Goal: Information Seeking & Learning: Learn about a topic

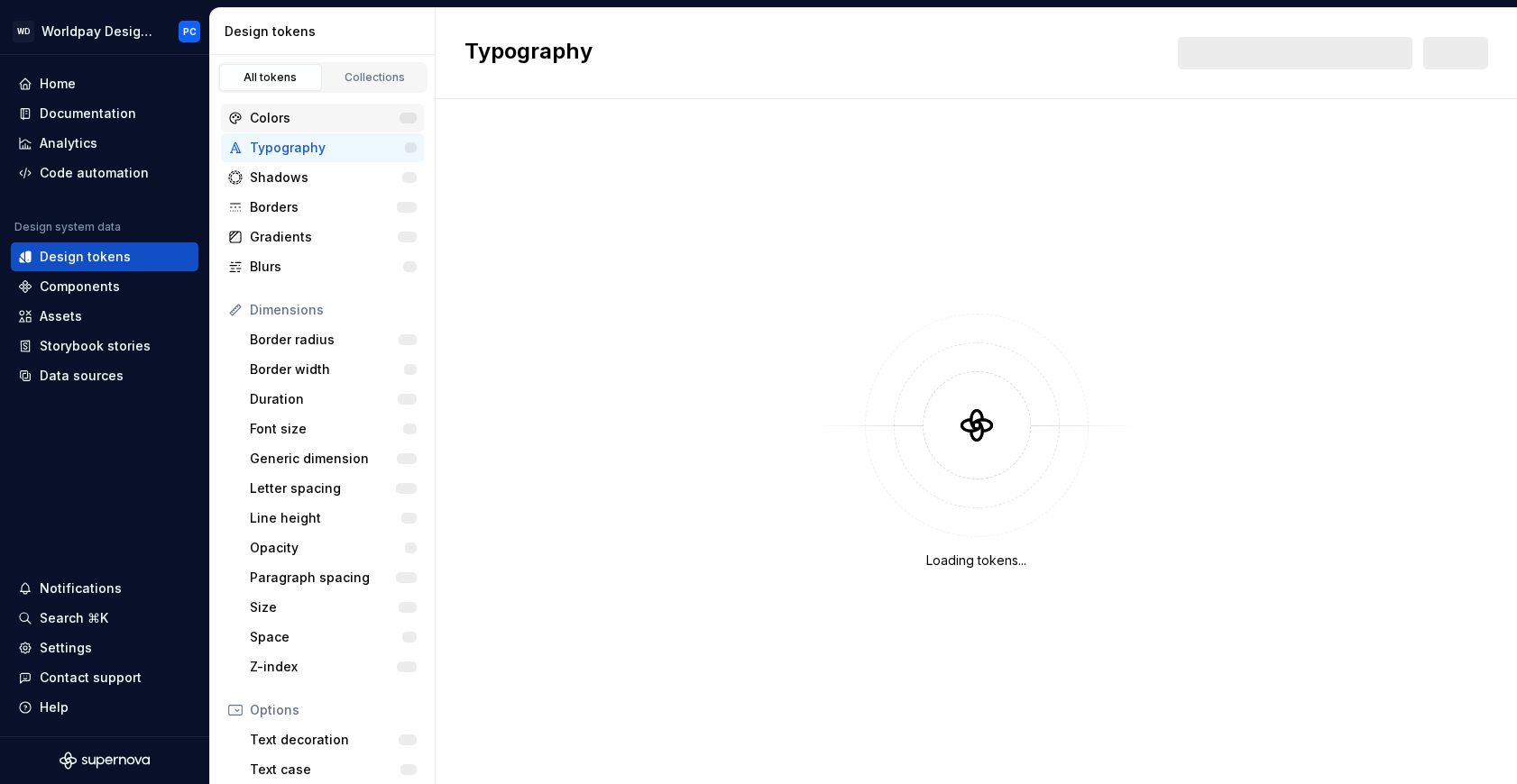
click at [287, 116] on div "Colors" at bounding box center [325, 118] width 150 height 18
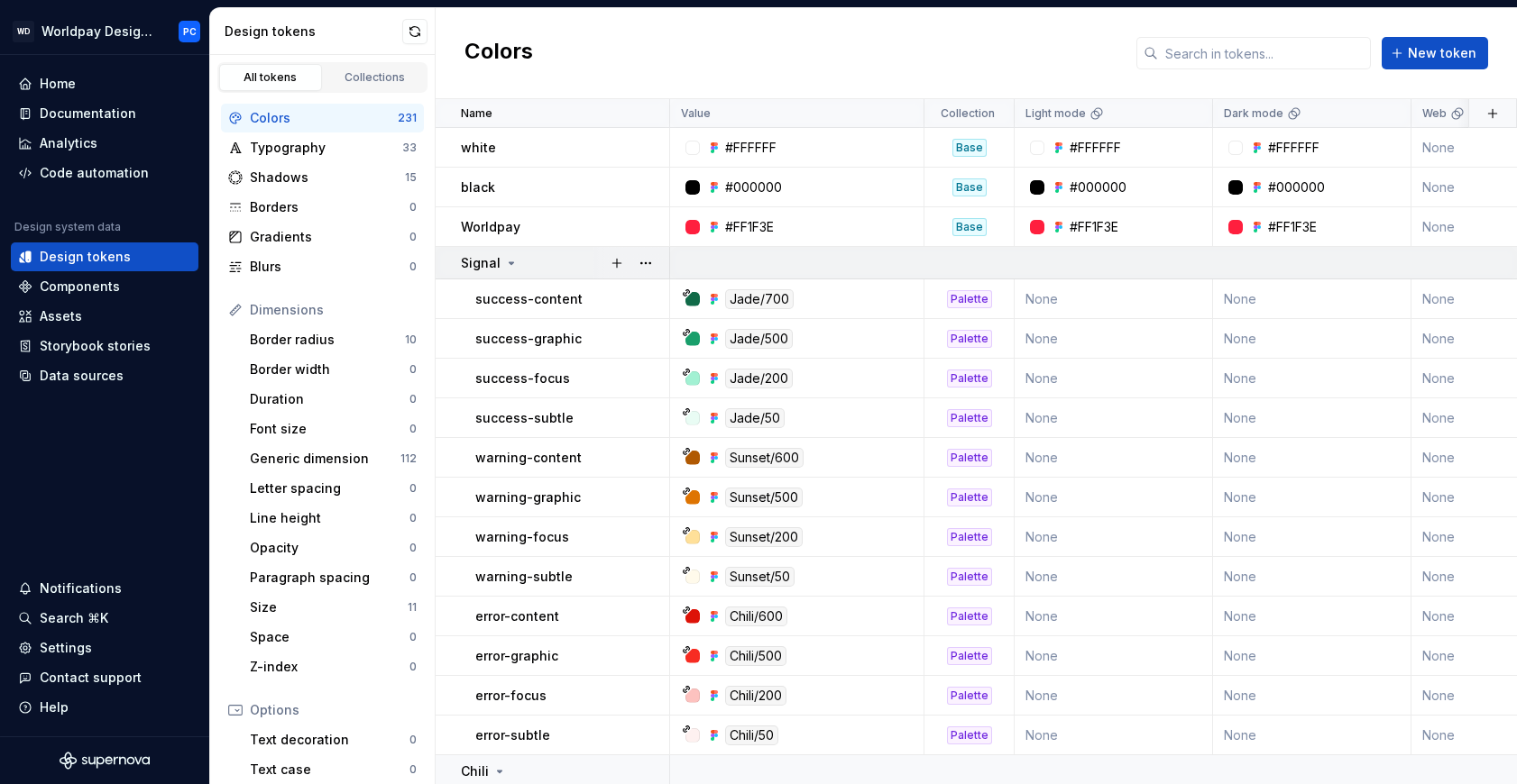
click at [510, 262] on icon at bounding box center [511, 263] width 5 height 2
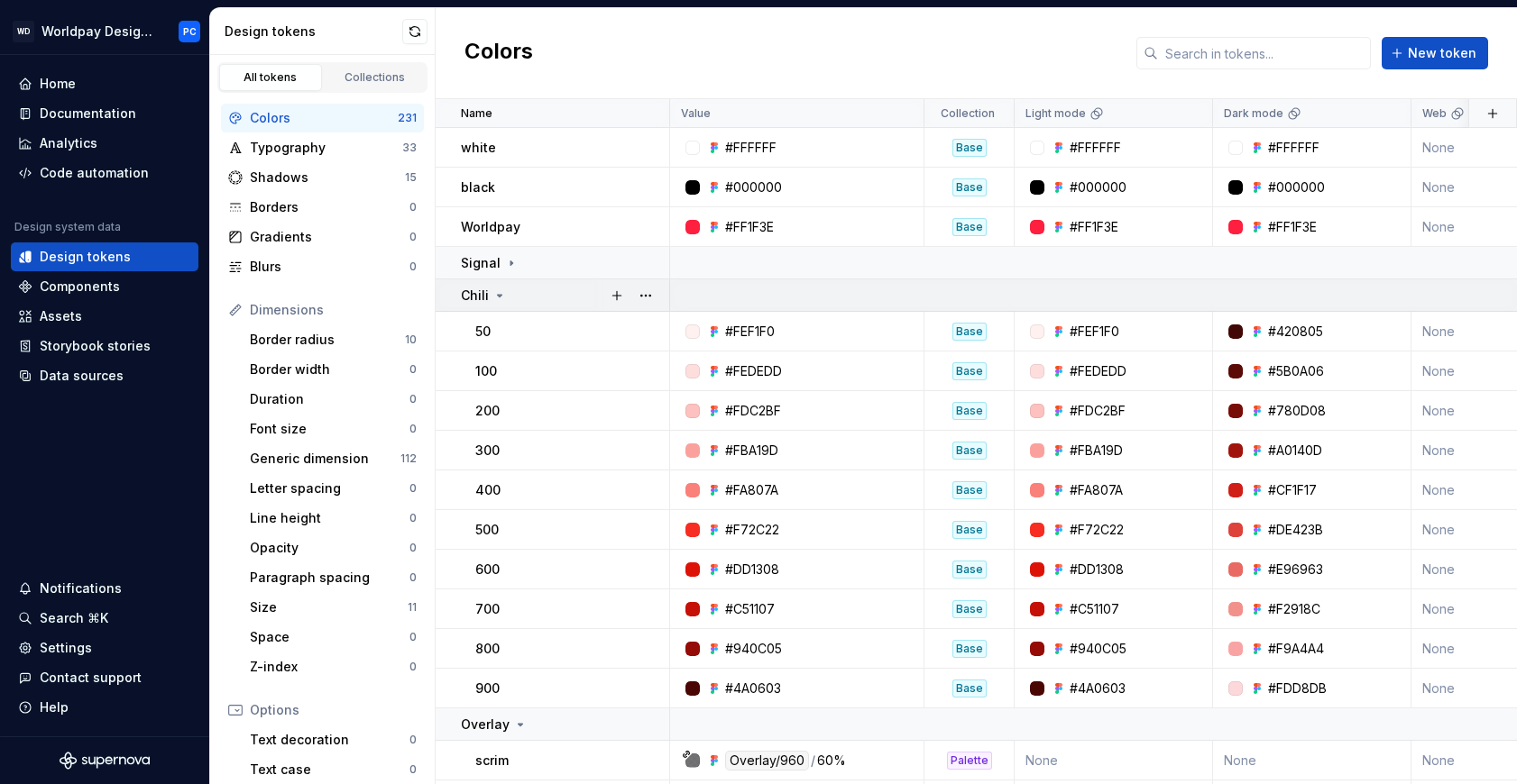
click at [502, 308] on td "Chili" at bounding box center [553, 296] width 235 height 33
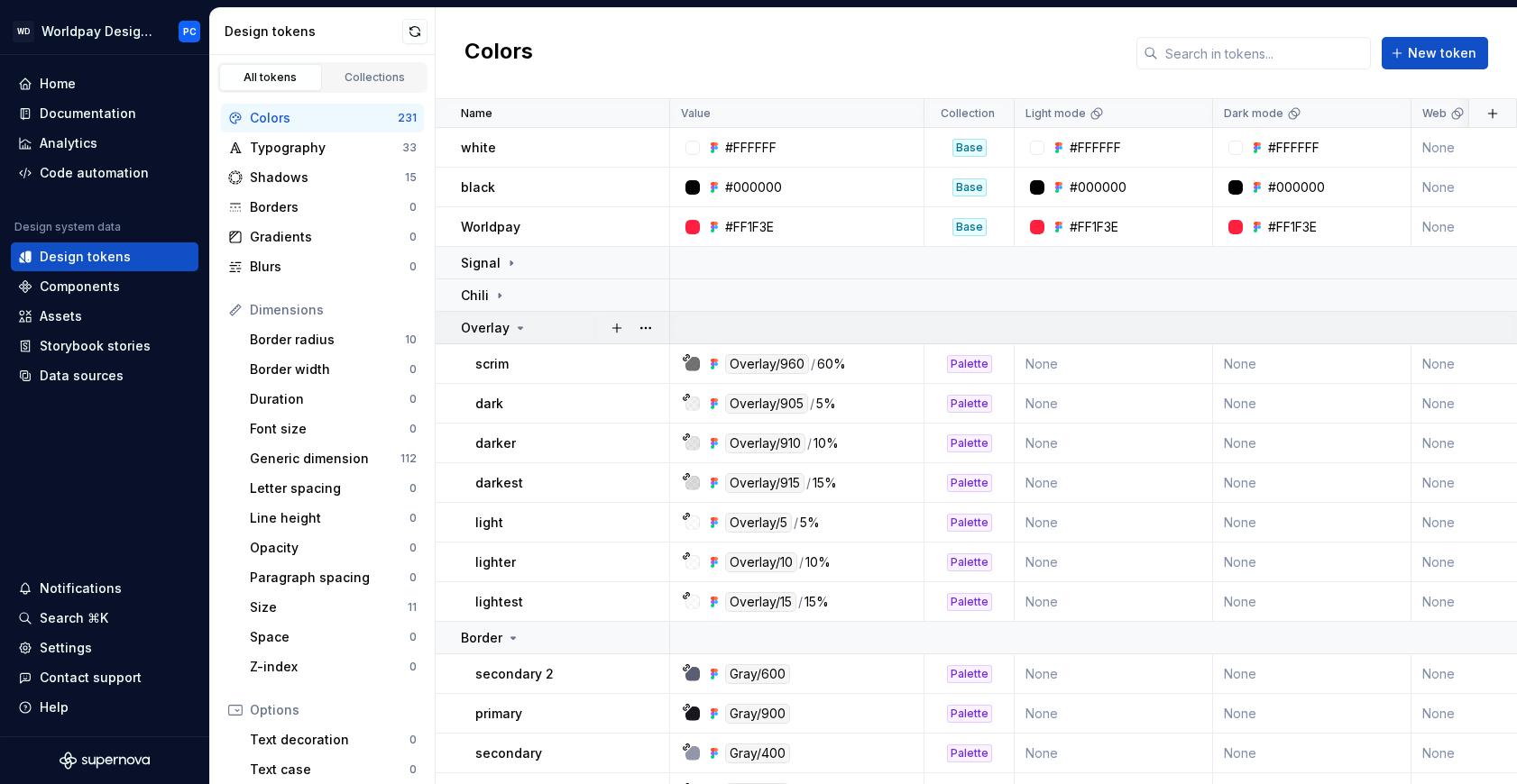
click at [513, 321] on icon at bounding box center [521, 328] width 15 height 15
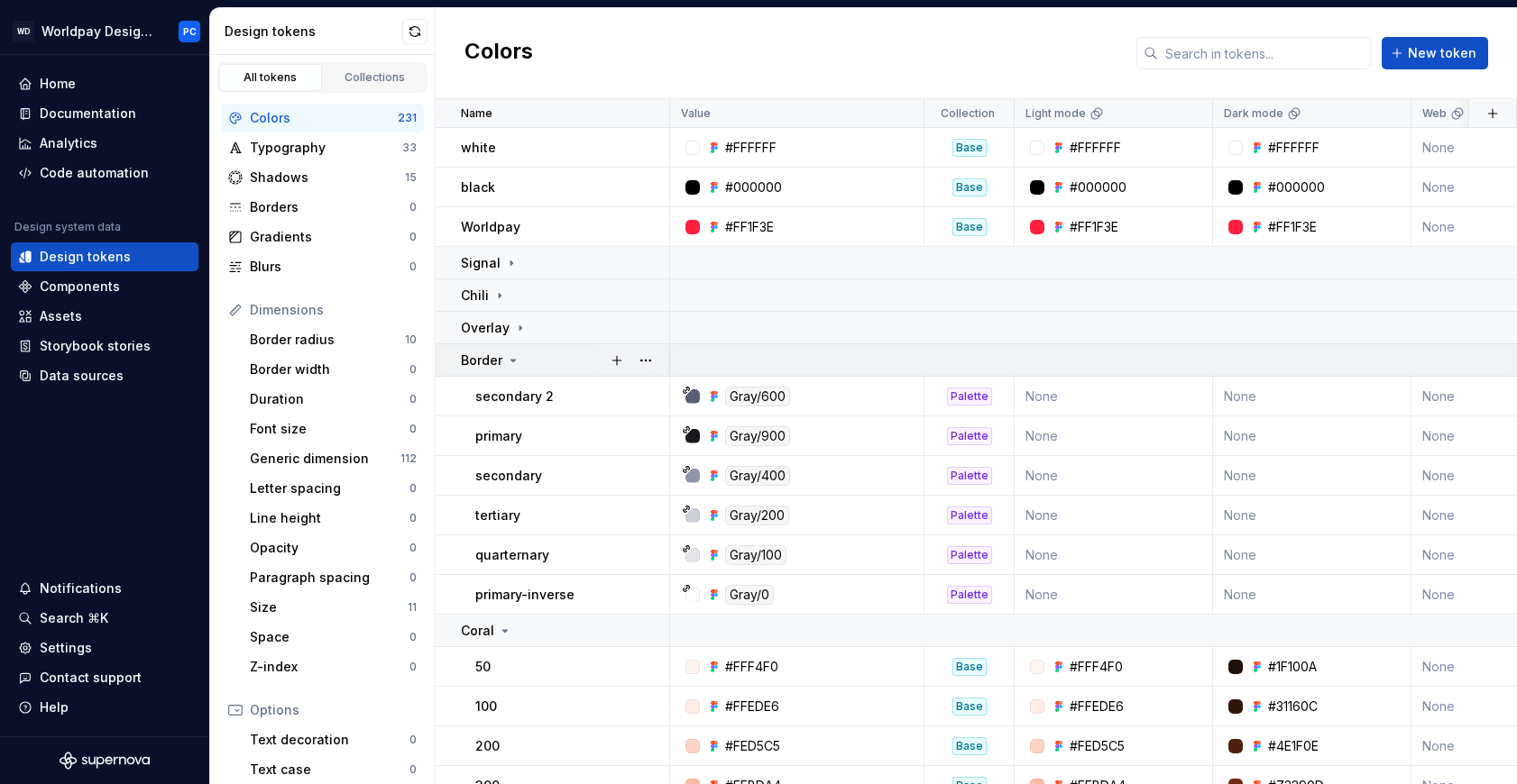
click at [503, 364] on div "Border" at bounding box center [490, 361] width 59 height 18
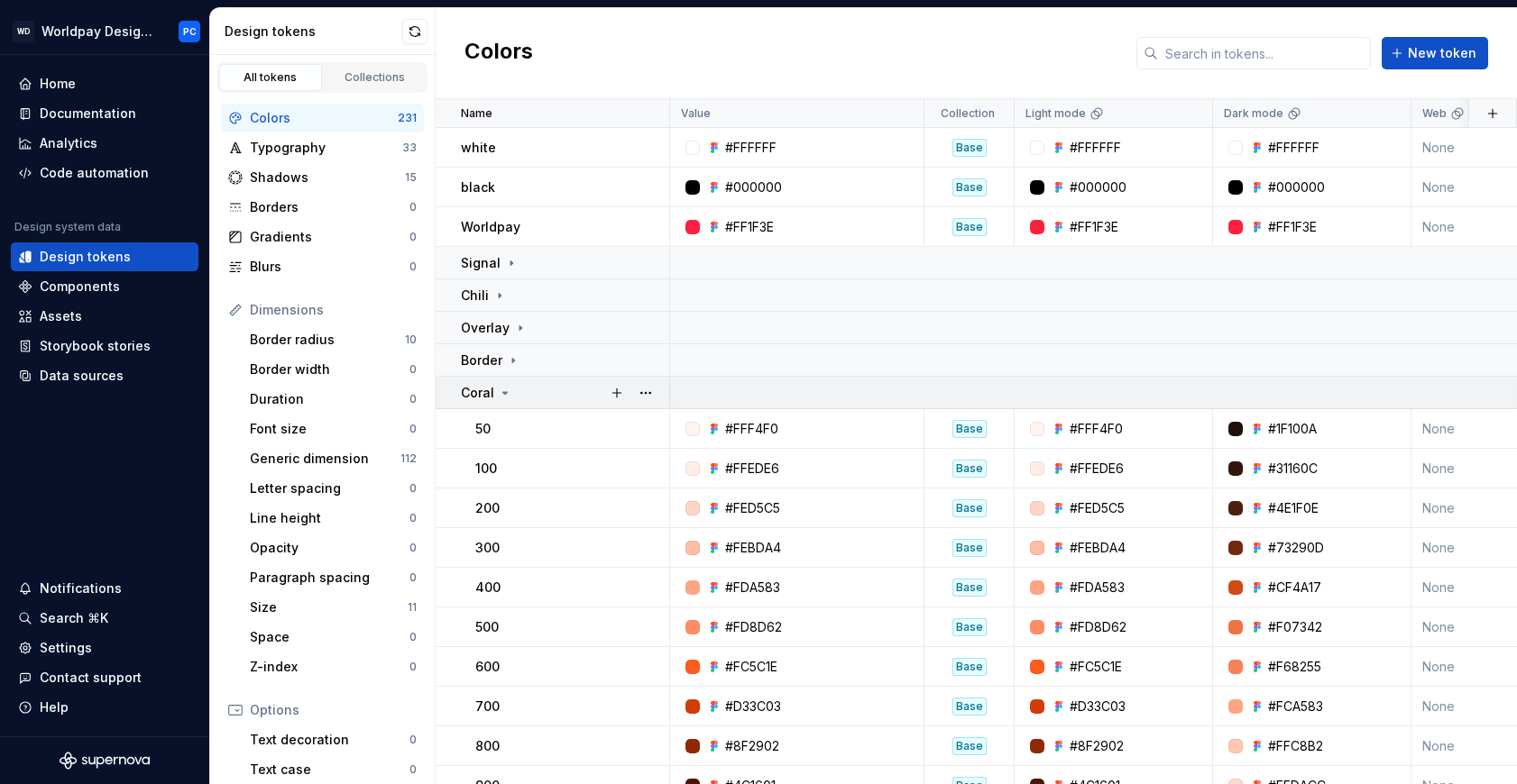
click at [505, 394] on icon at bounding box center [505, 393] width 15 height 15
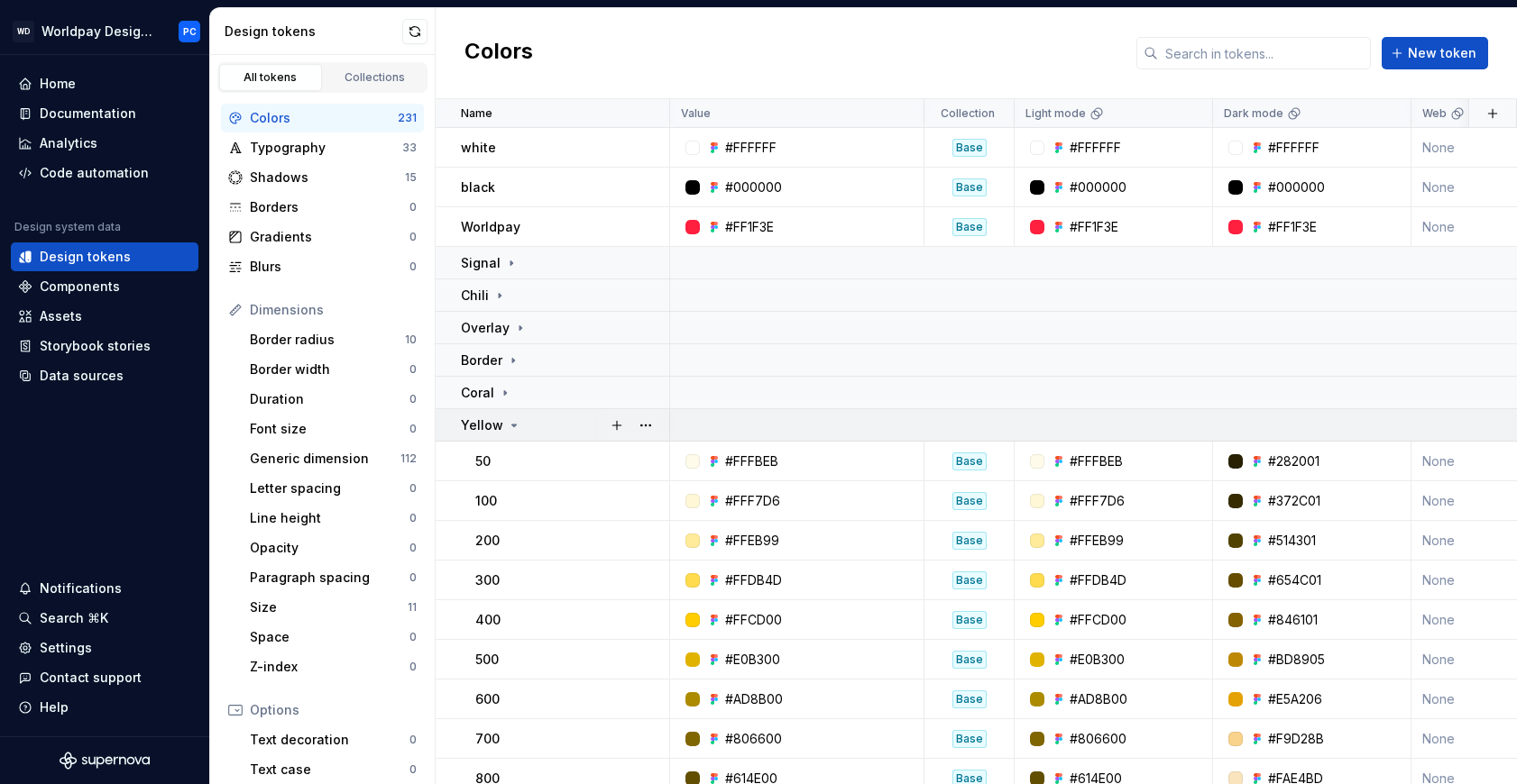
click at [501, 421] on div "Yellow" at bounding box center [491, 426] width 60 height 18
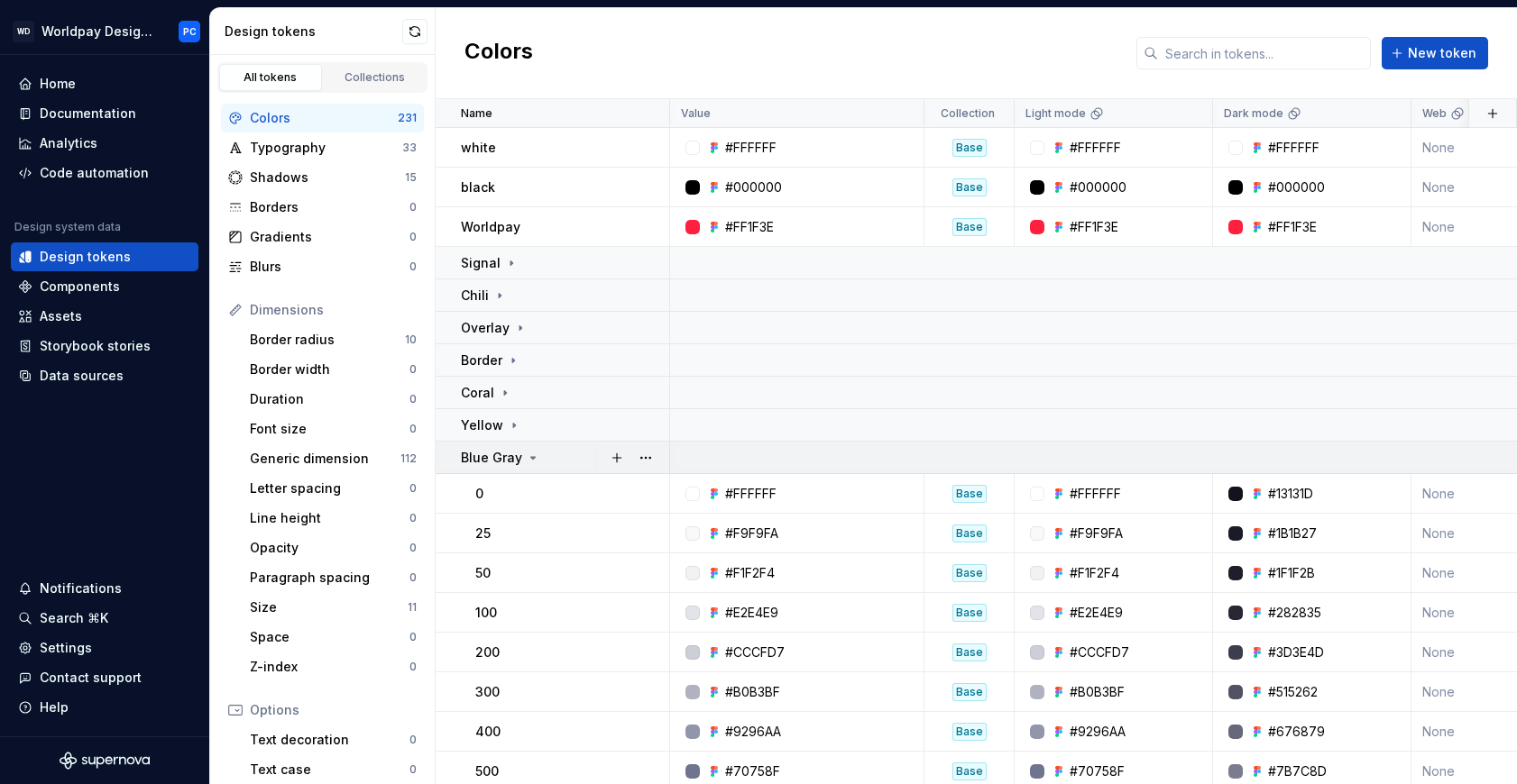
click at [513, 454] on p "Blue Gray" at bounding box center [491, 458] width 61 height 18
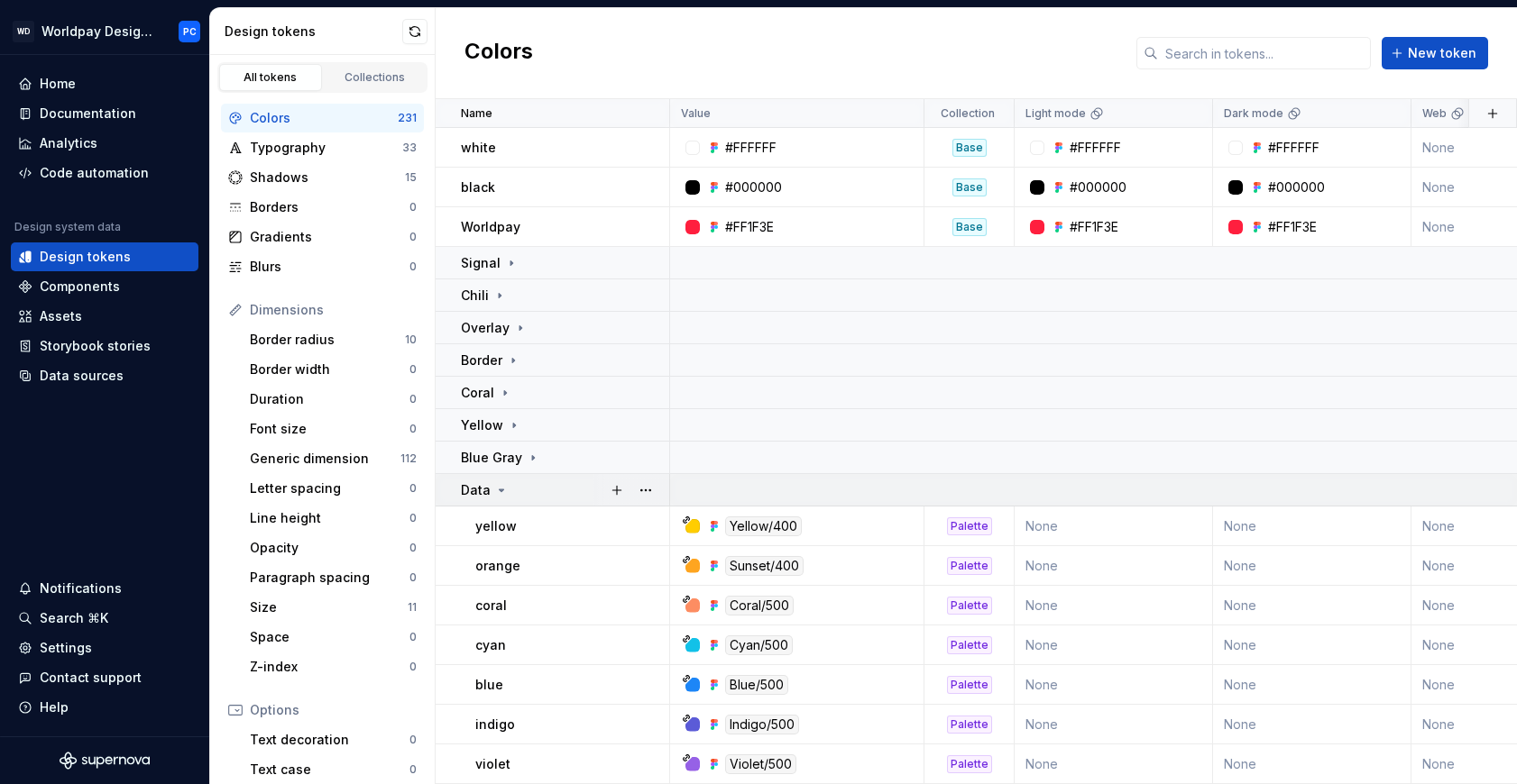
click at [509, 490] on div "Data" at bounding box center [565, 490] width 207 height 18
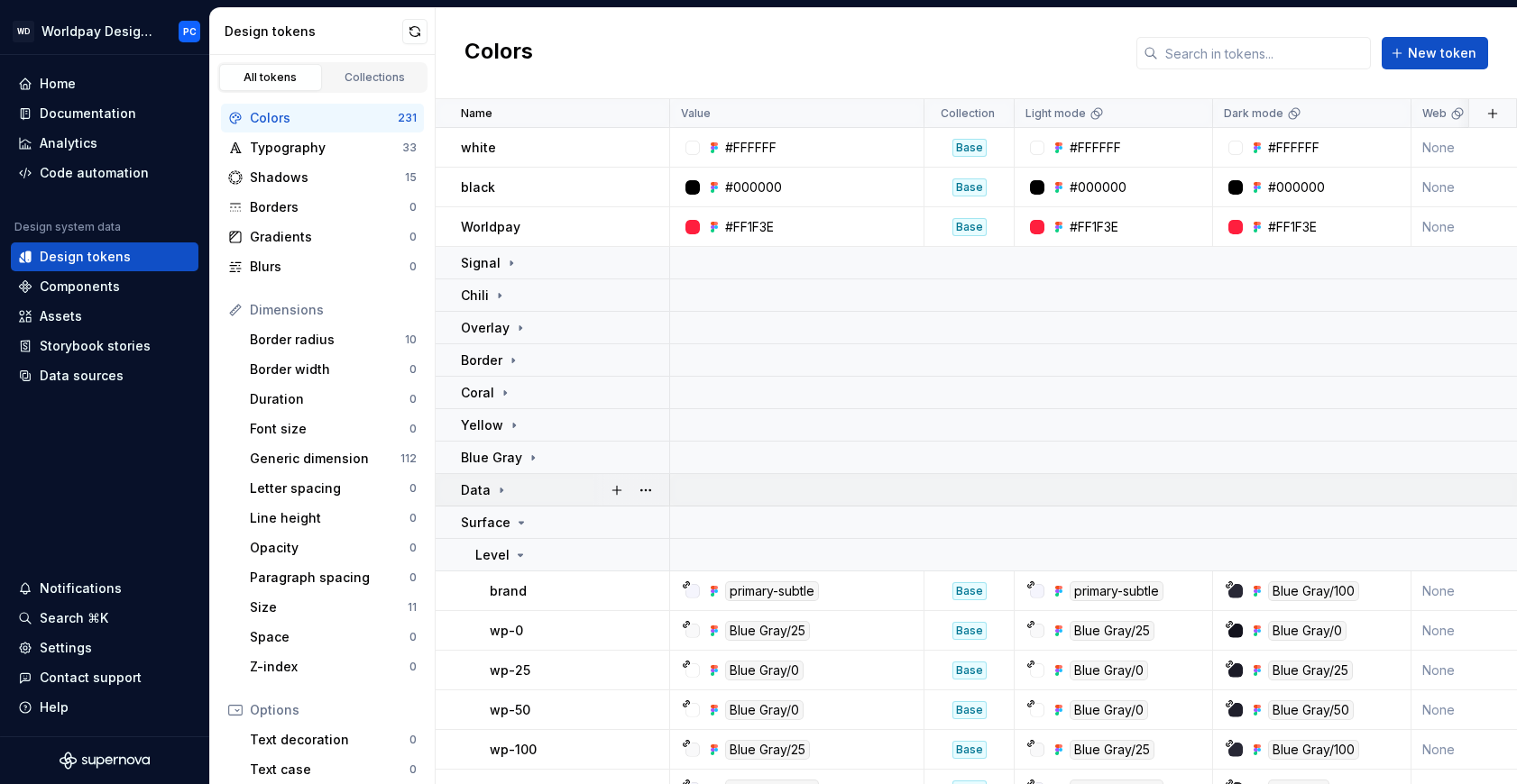
click at [504, 494] on icon at bounding box center [501, 490] width 15 height 15
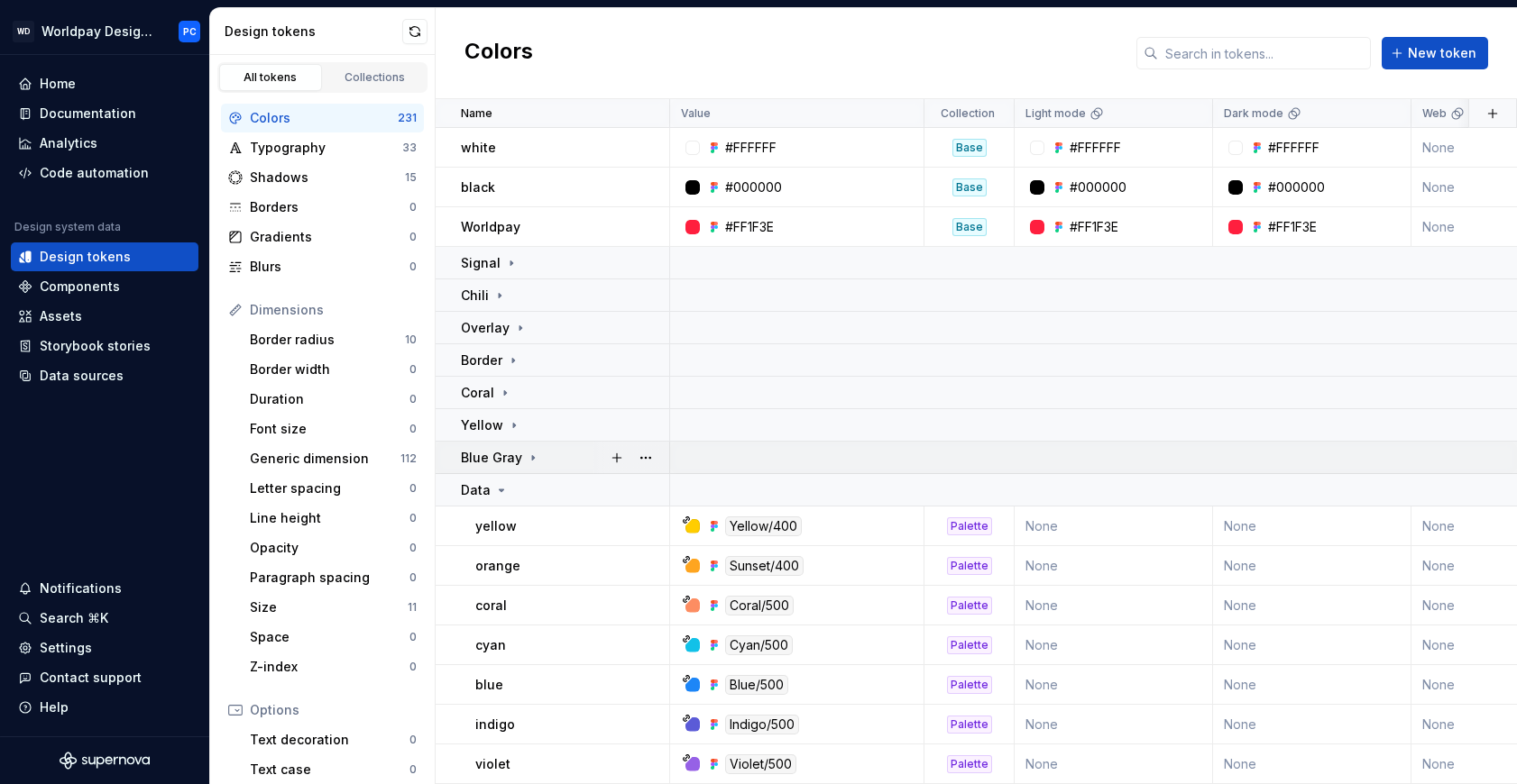
scroll to position [57, 0]
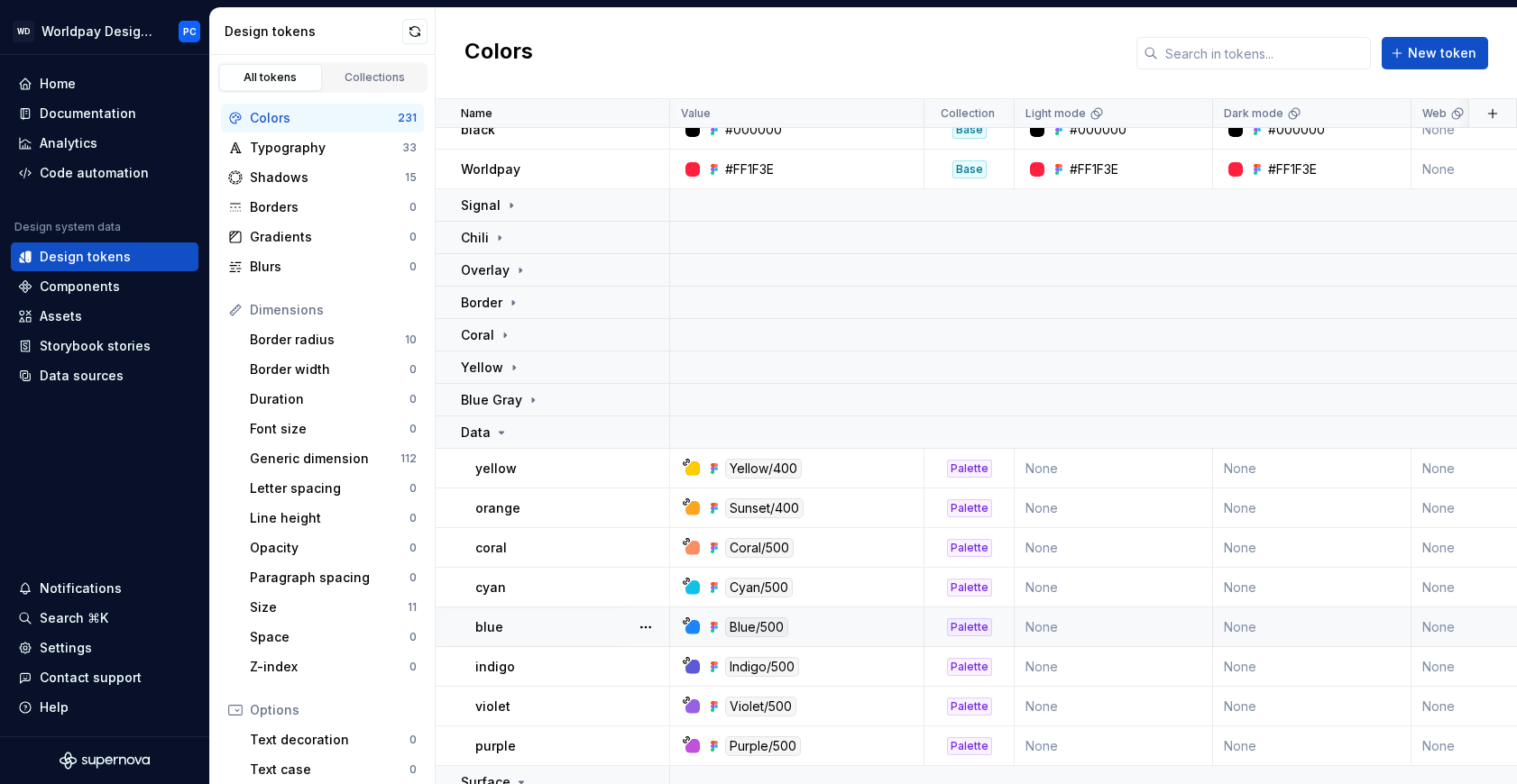
click at [558, 636] on td "blue" at bounding box center [553, 628] width 235 height 40
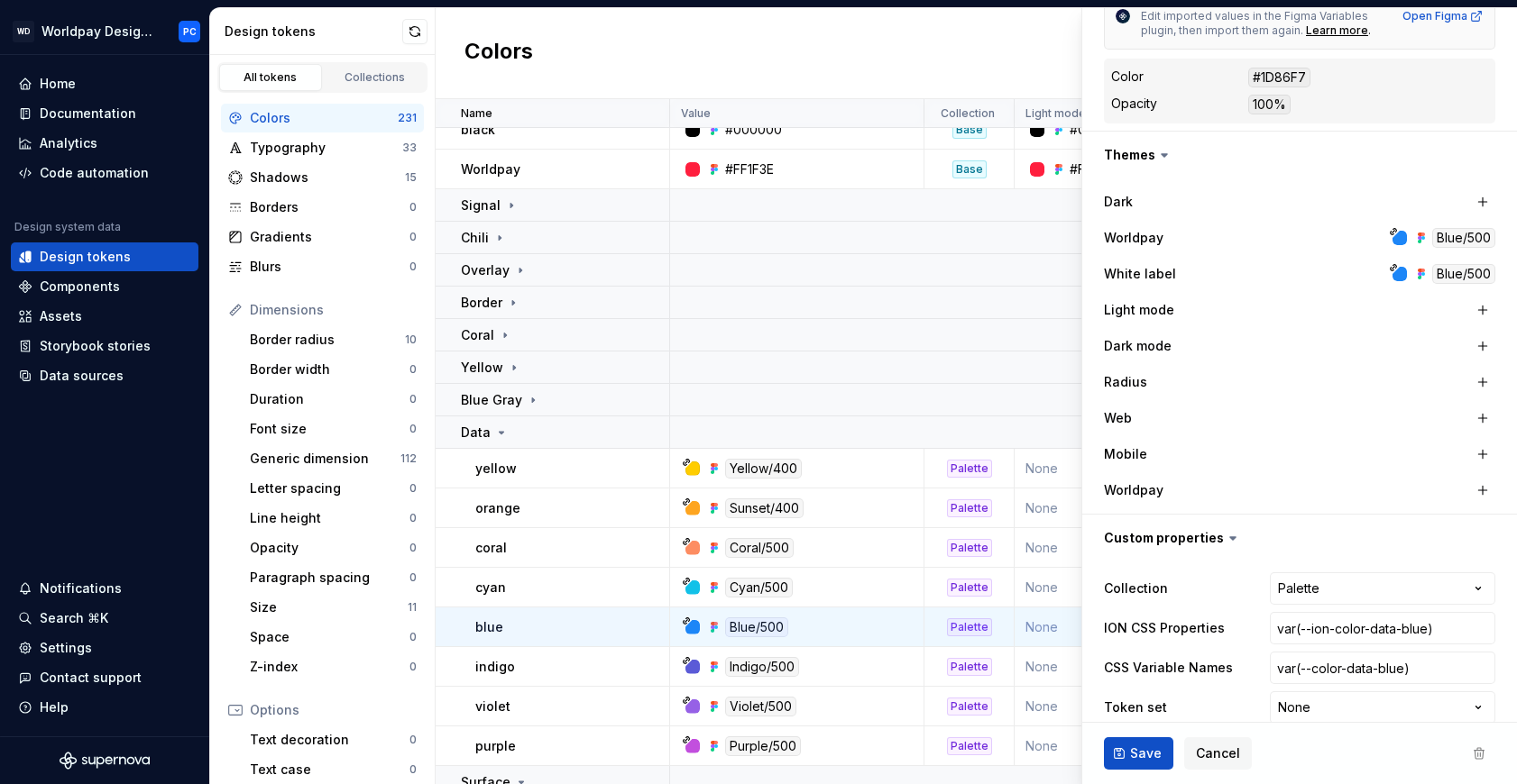
scroll to position [392, 0]
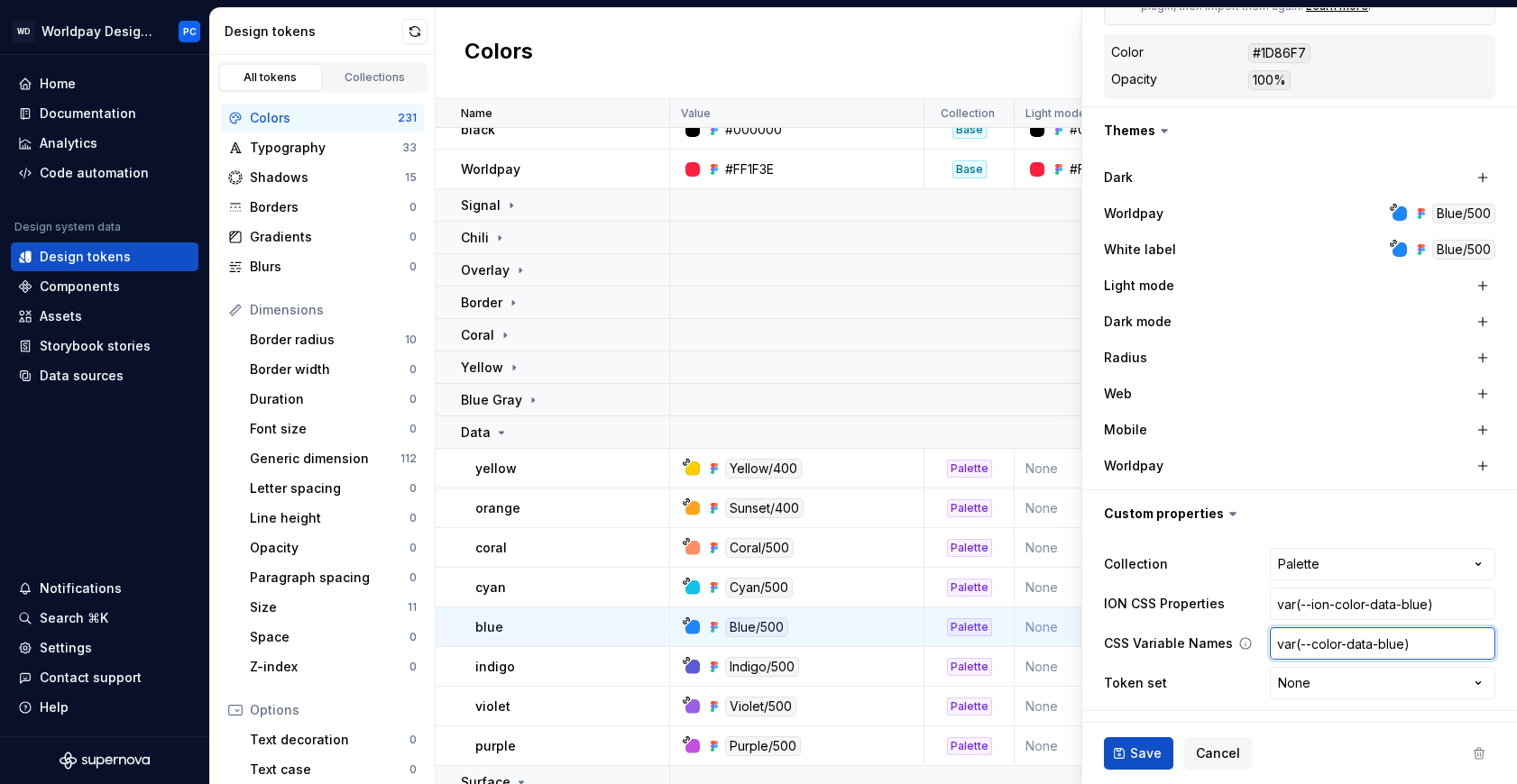
click at [1340, 641] on input "var(--color-data-blue)" at bounding box center [1383, 644] width 226 height 33
click at [498, 429] on icon at bounding box center [501, 433] width 15 height 15
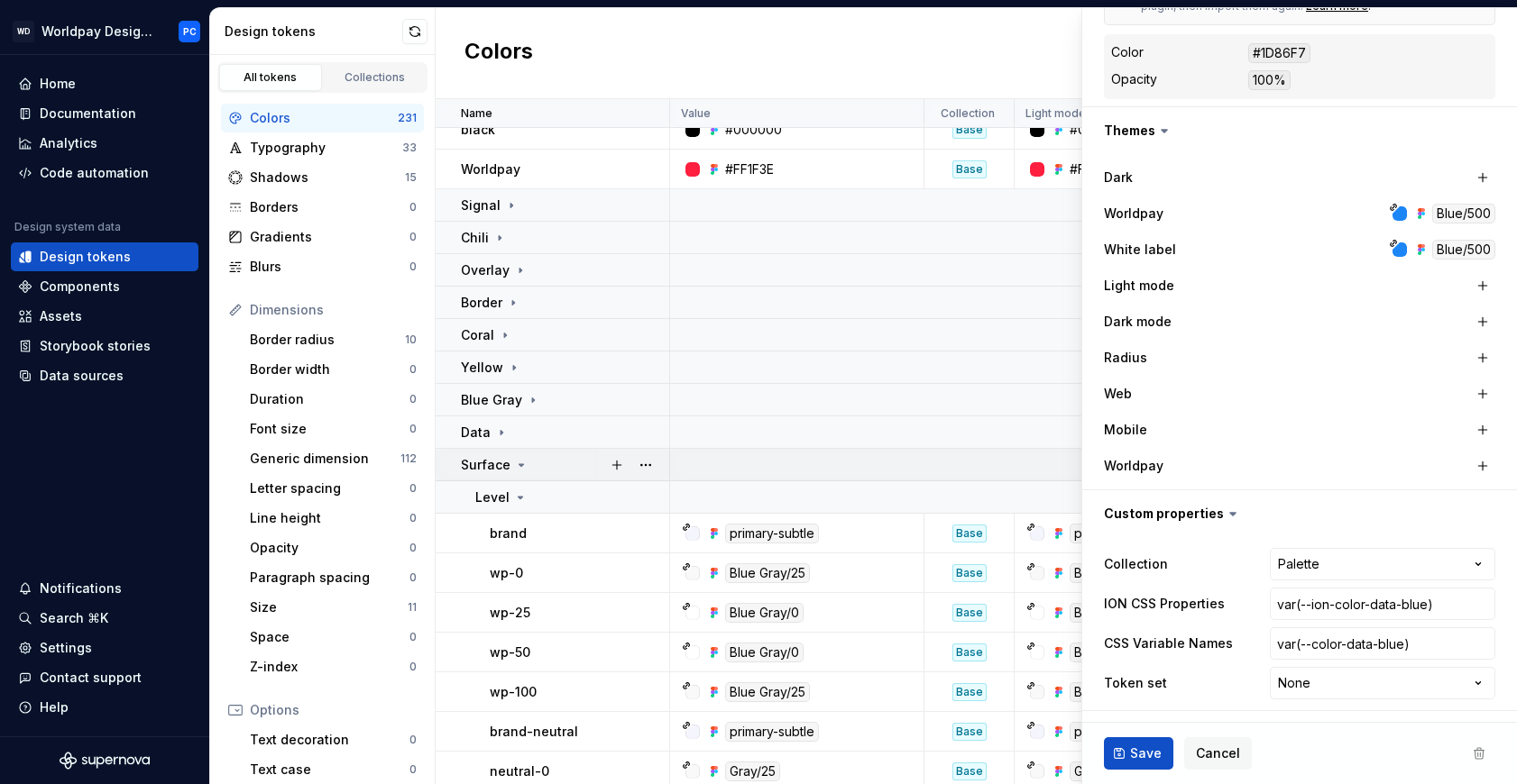
click at [509, 468] on div "Surface" at bounding box center [495, 466] width 67 height 18
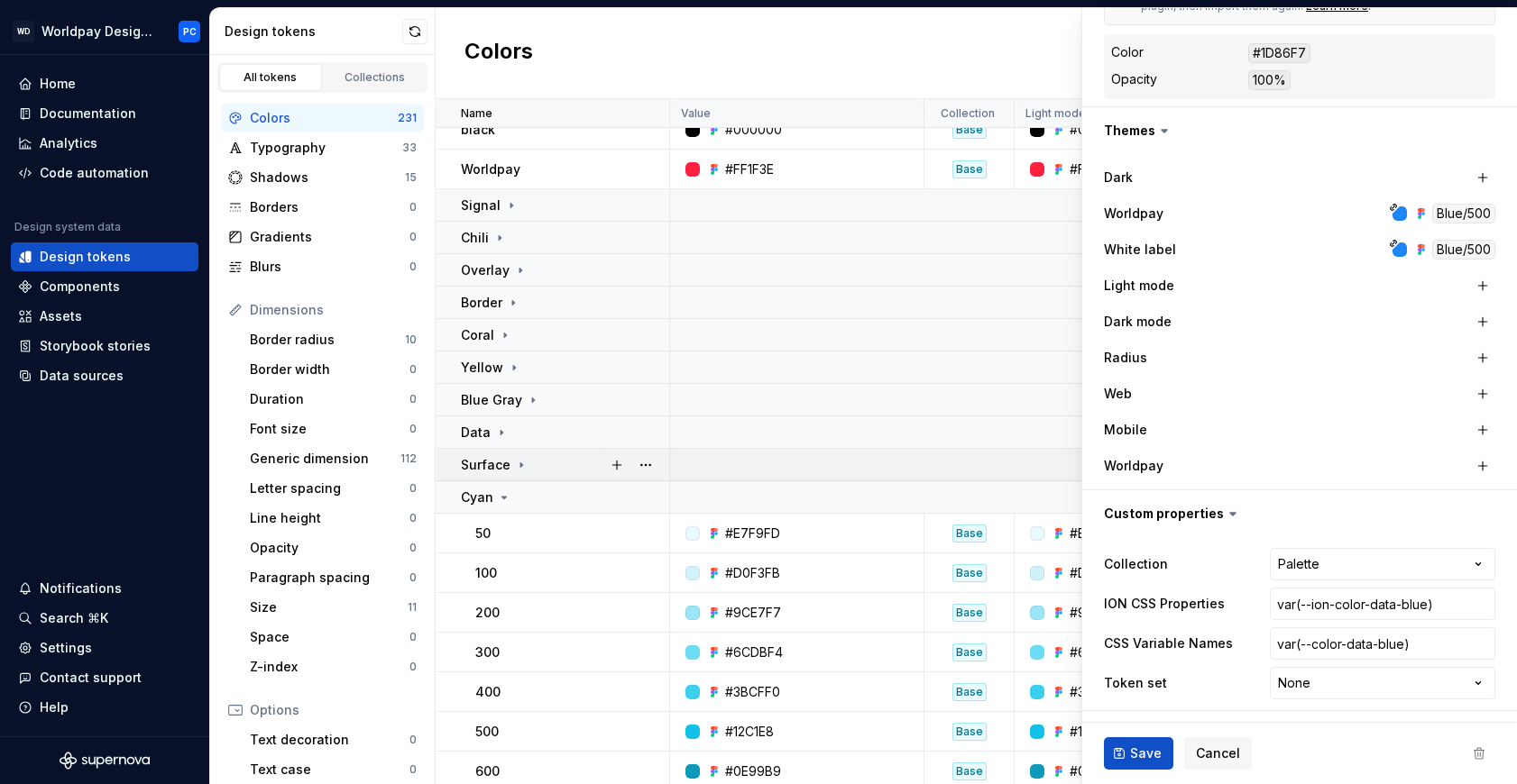
click at [509, 468] on div "Surface" at bounding box center [495, 466] width 67 height 18
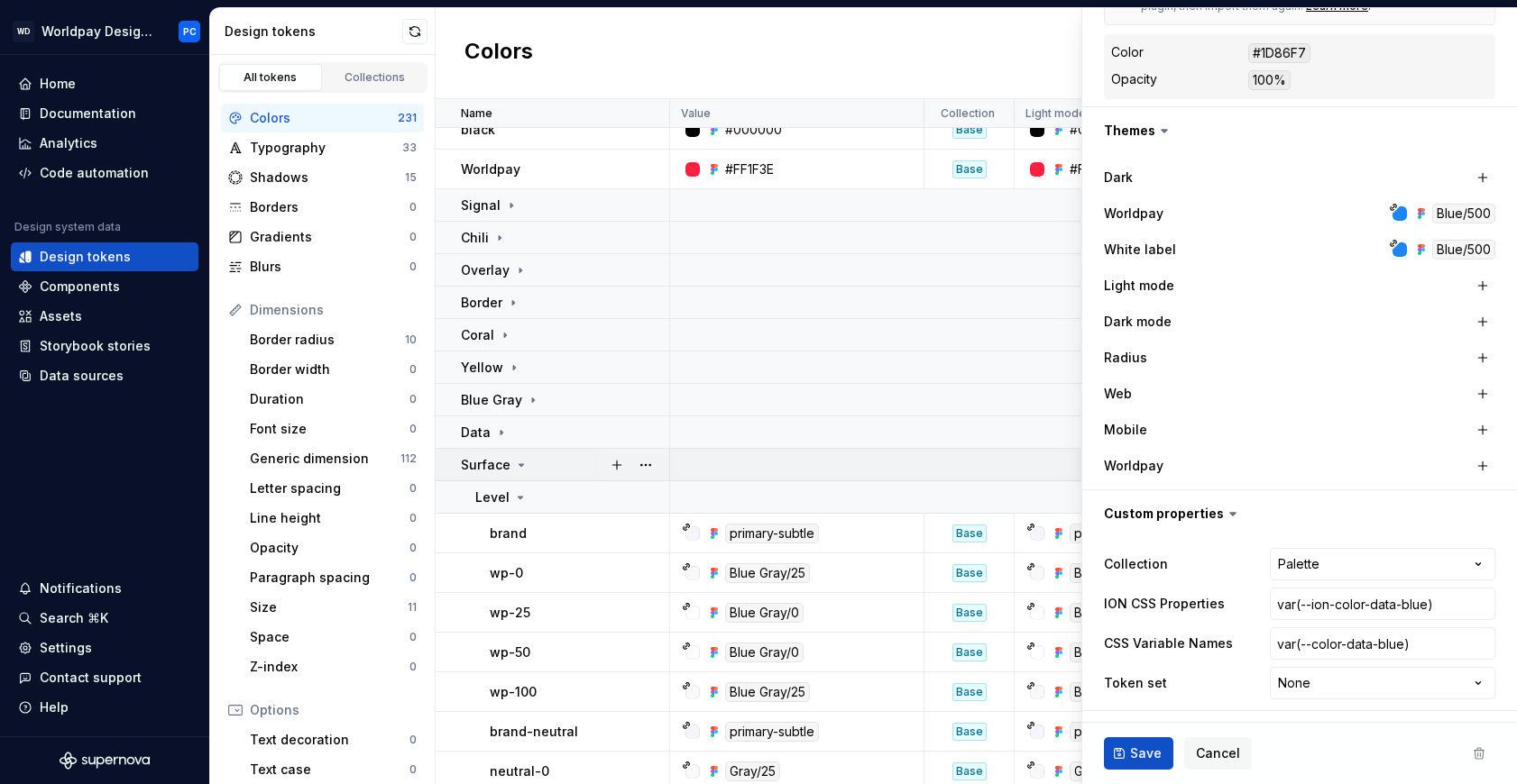
click at [509, 468] on div "Surface" at bounding box center [495, 466] width 67 height 18
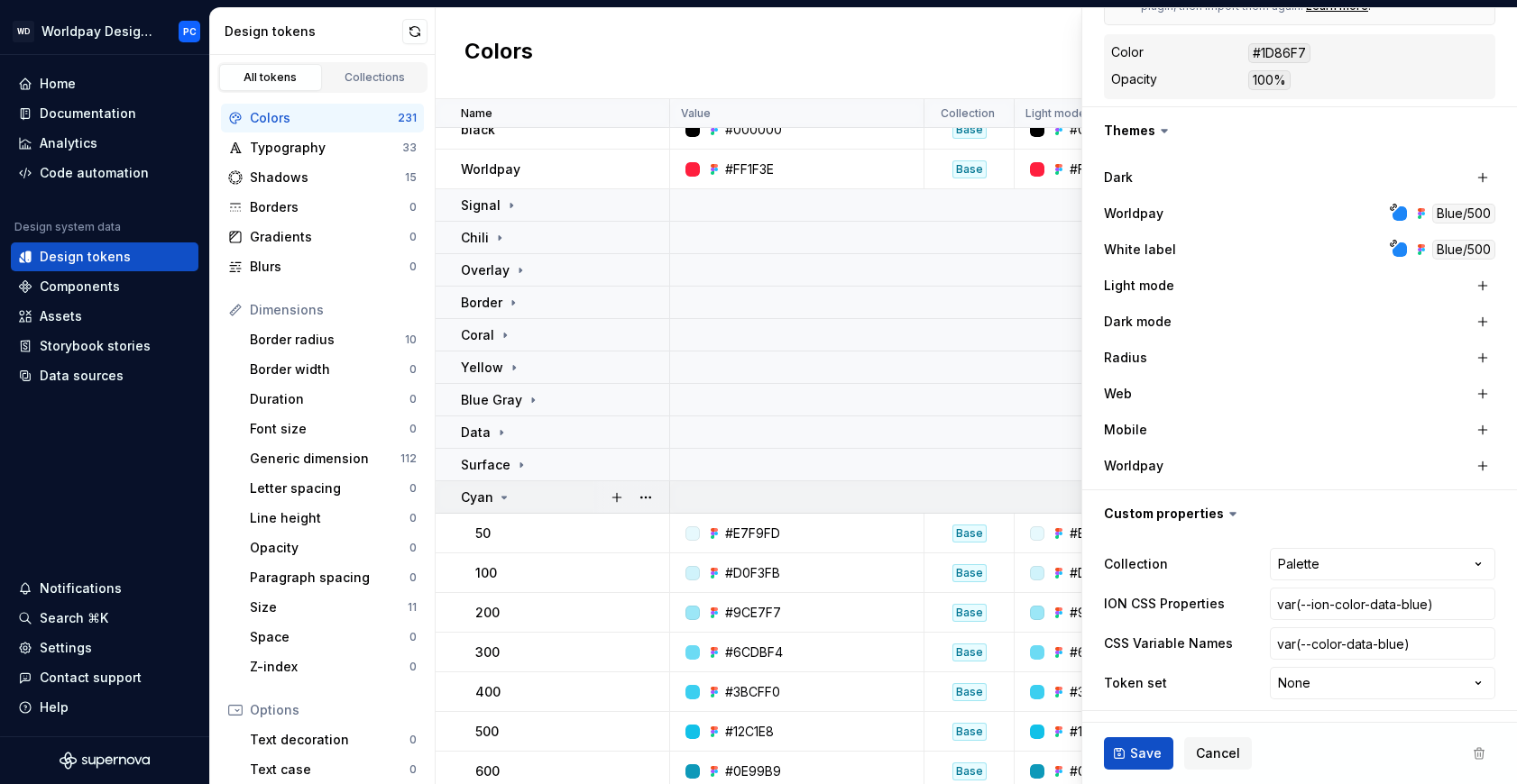
click at [498, 490] on icon at bounding box center [504, 498] width 15 height 15
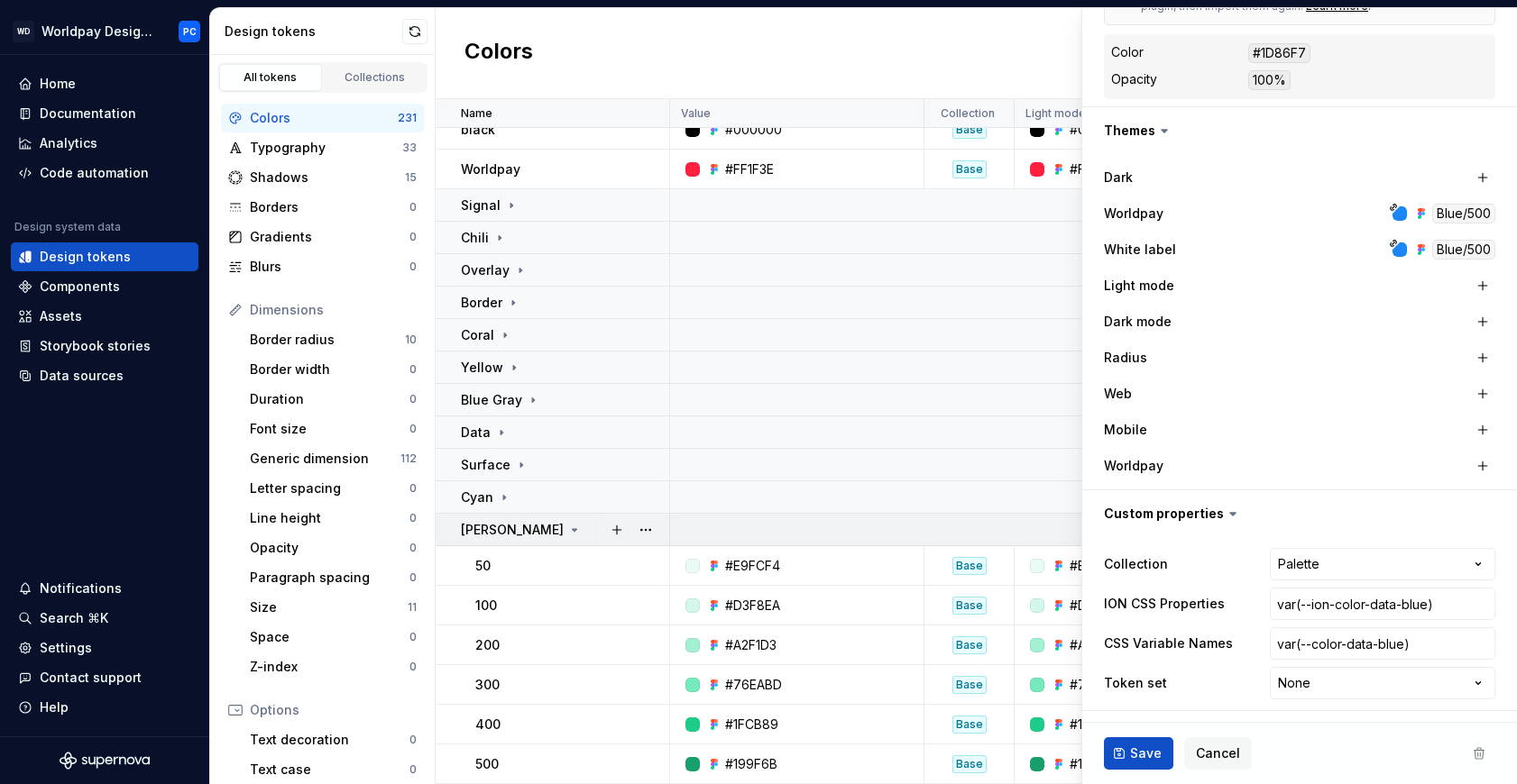
click at [568, 530] on icon at bounding box center [575, 530] width 15 height 15
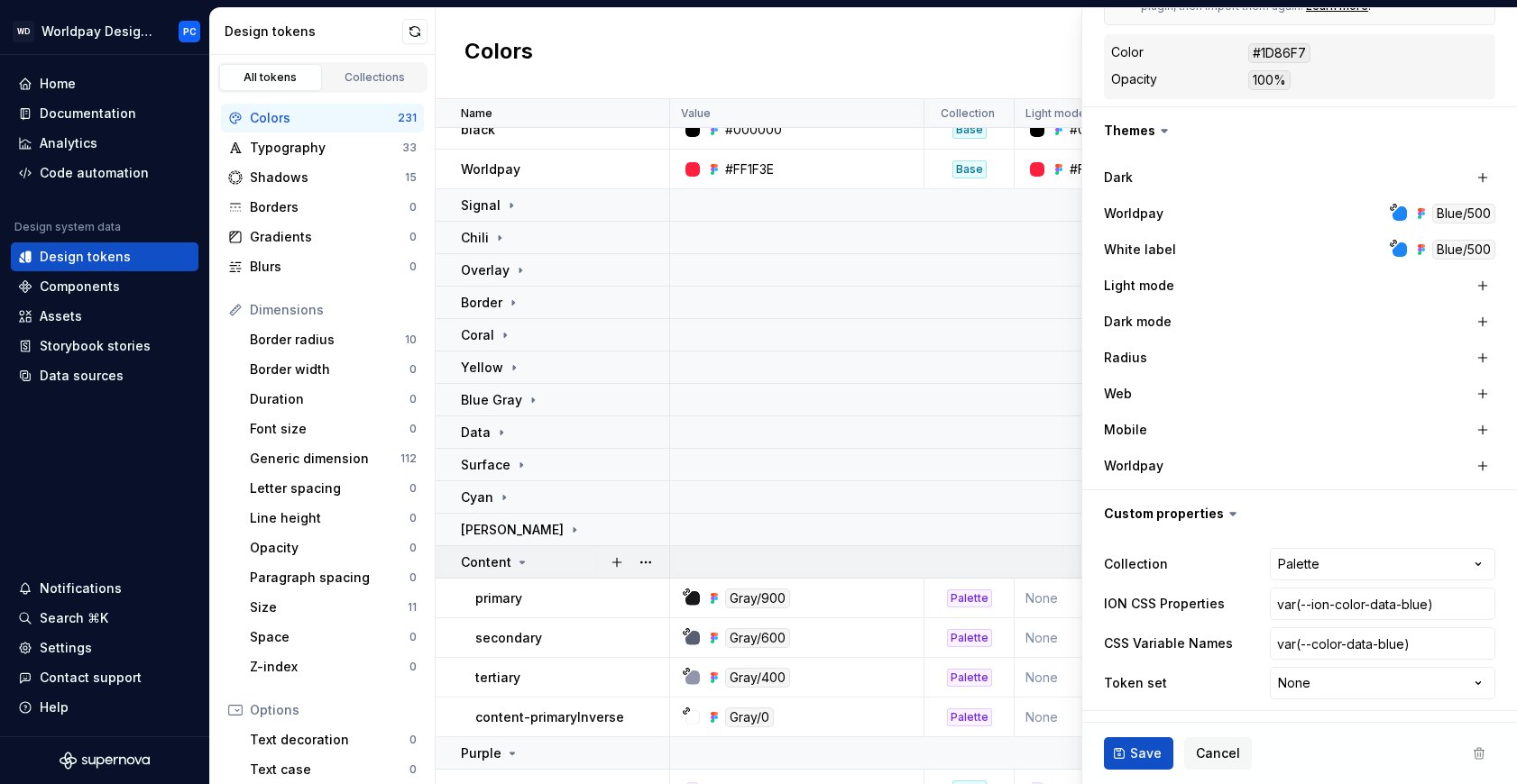
click at [497, 568] on p "Content" at bounding box center [487, 563] width 51 height 18
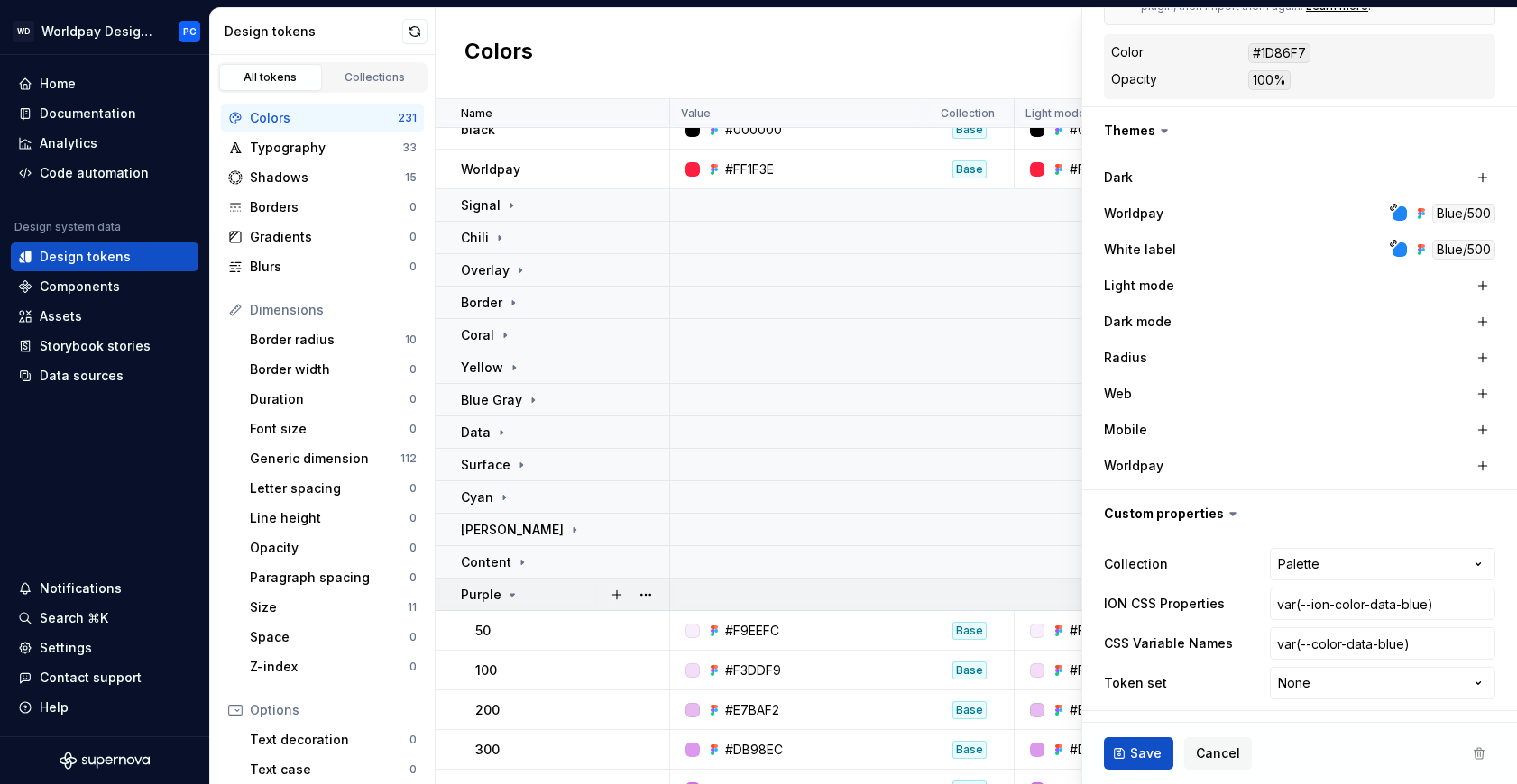
click at [490, 600] on p "Purple" at bounding box center [481, 595] width 41 height 18
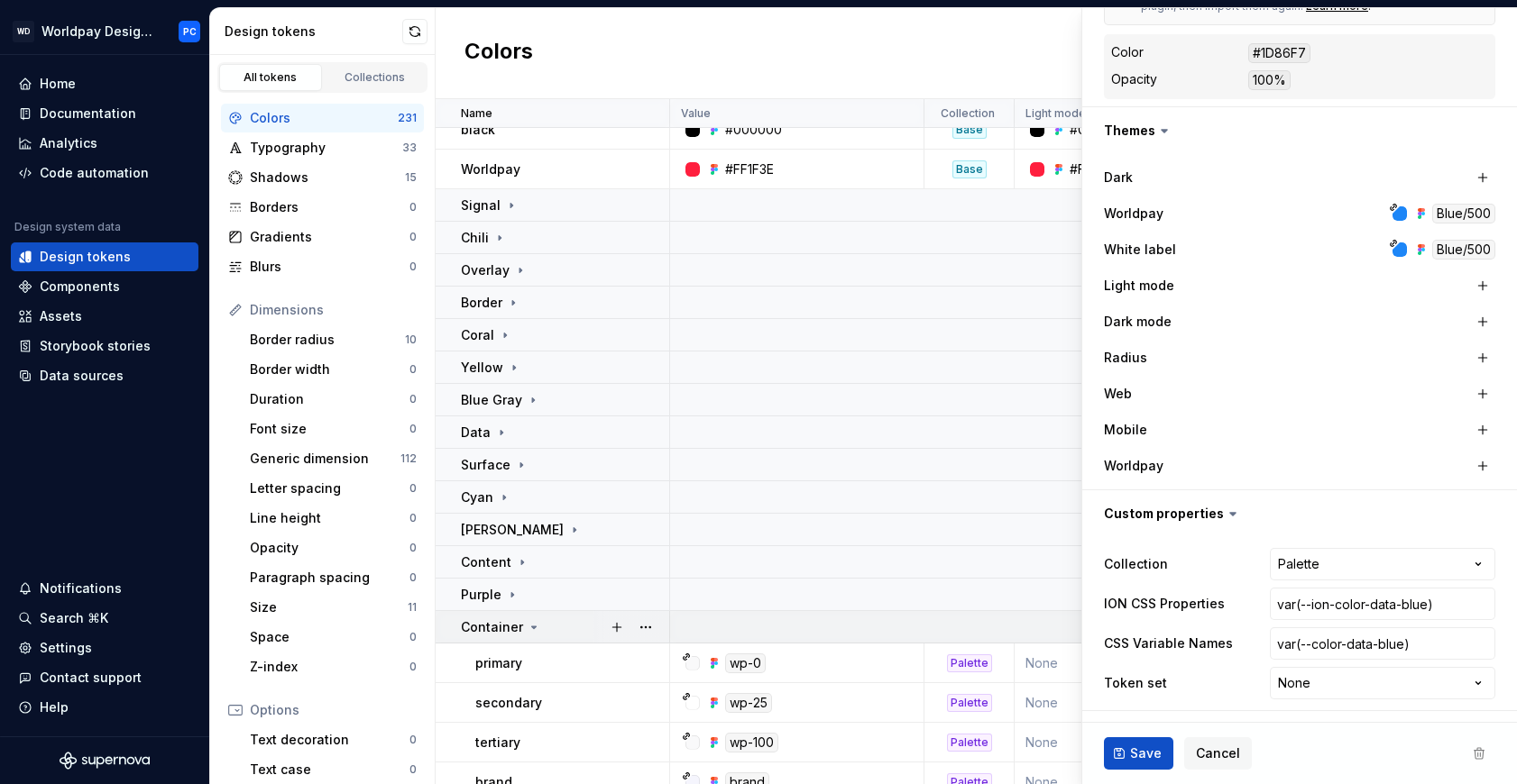
click at [501, 626] on p "Container" at bounding box center [492, 628] width 62 height 18
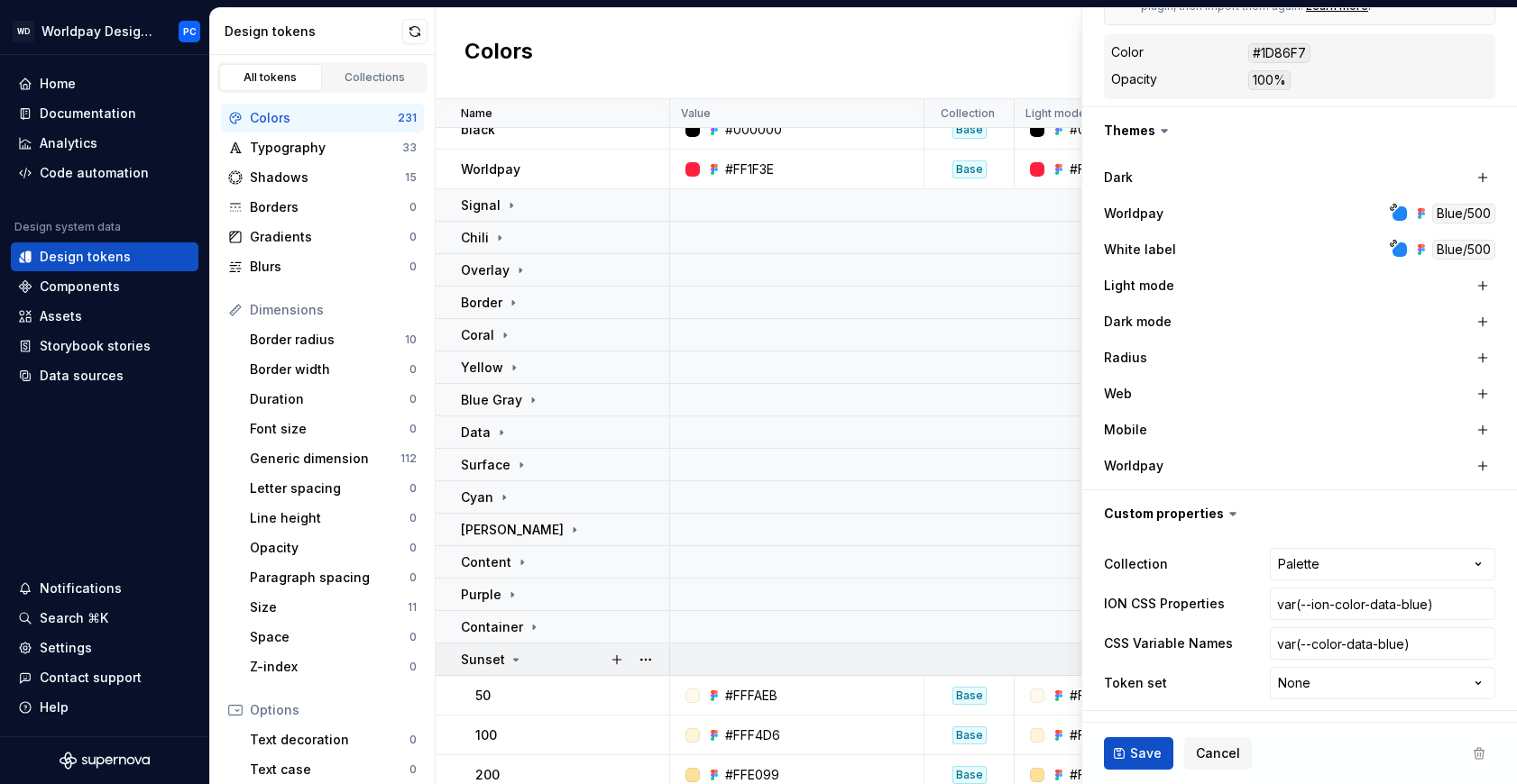
click at [499, 672] on td "Sunset" at bounding box center [553, 660] width 235 height 33
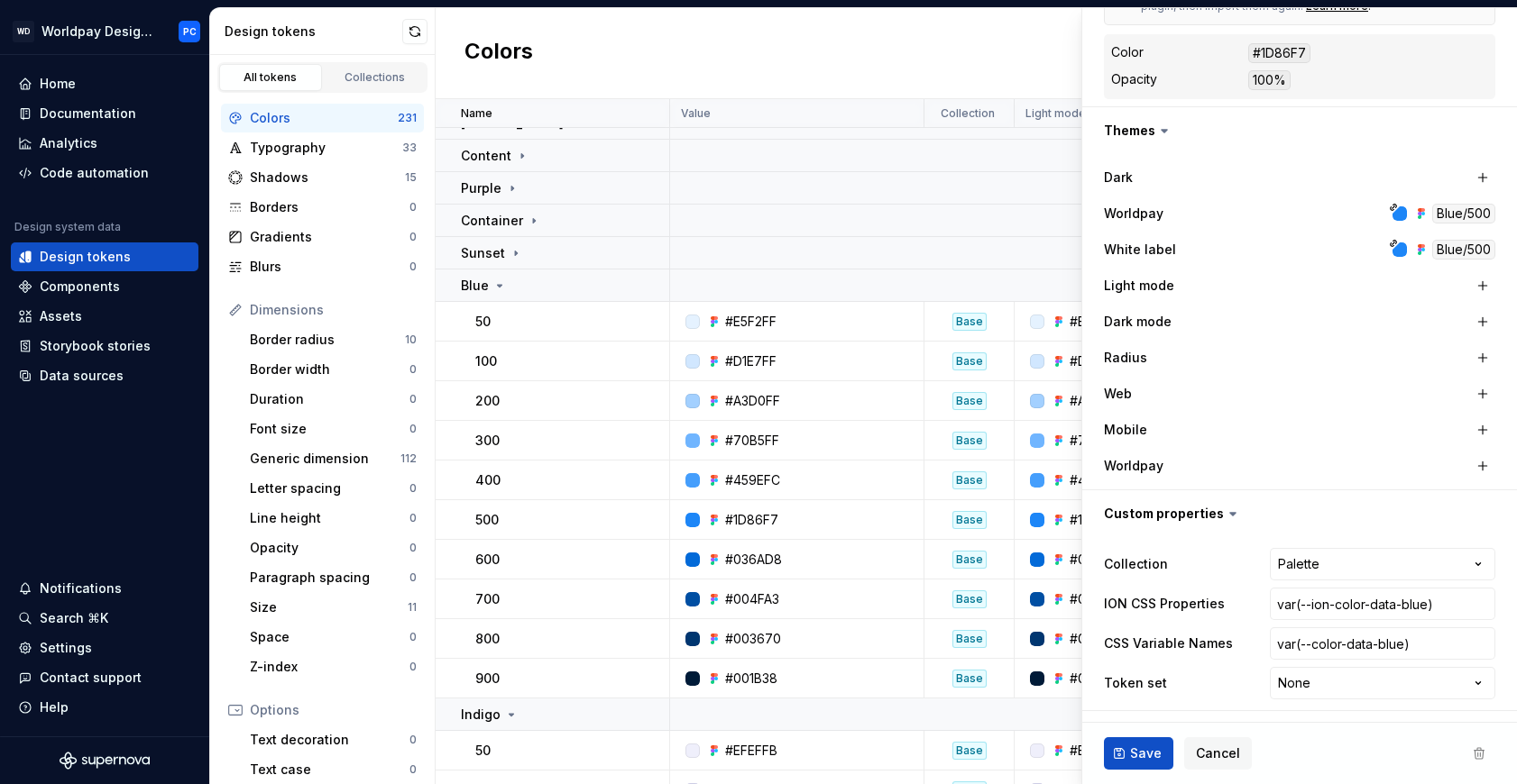
scroll to position [558, 0]
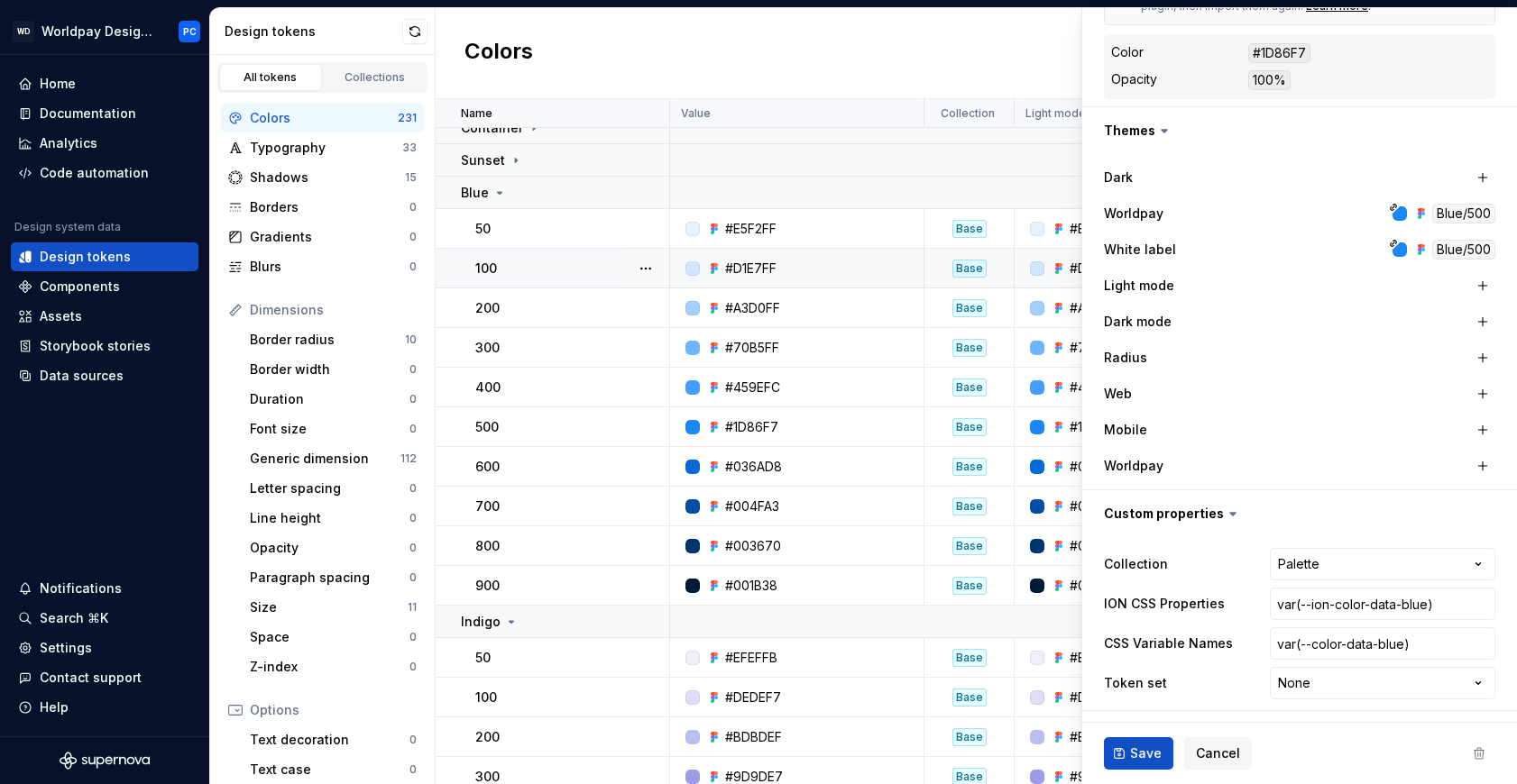
click at [607, 265] on div "100" at bounding box center [571, 269] width 193 height 18
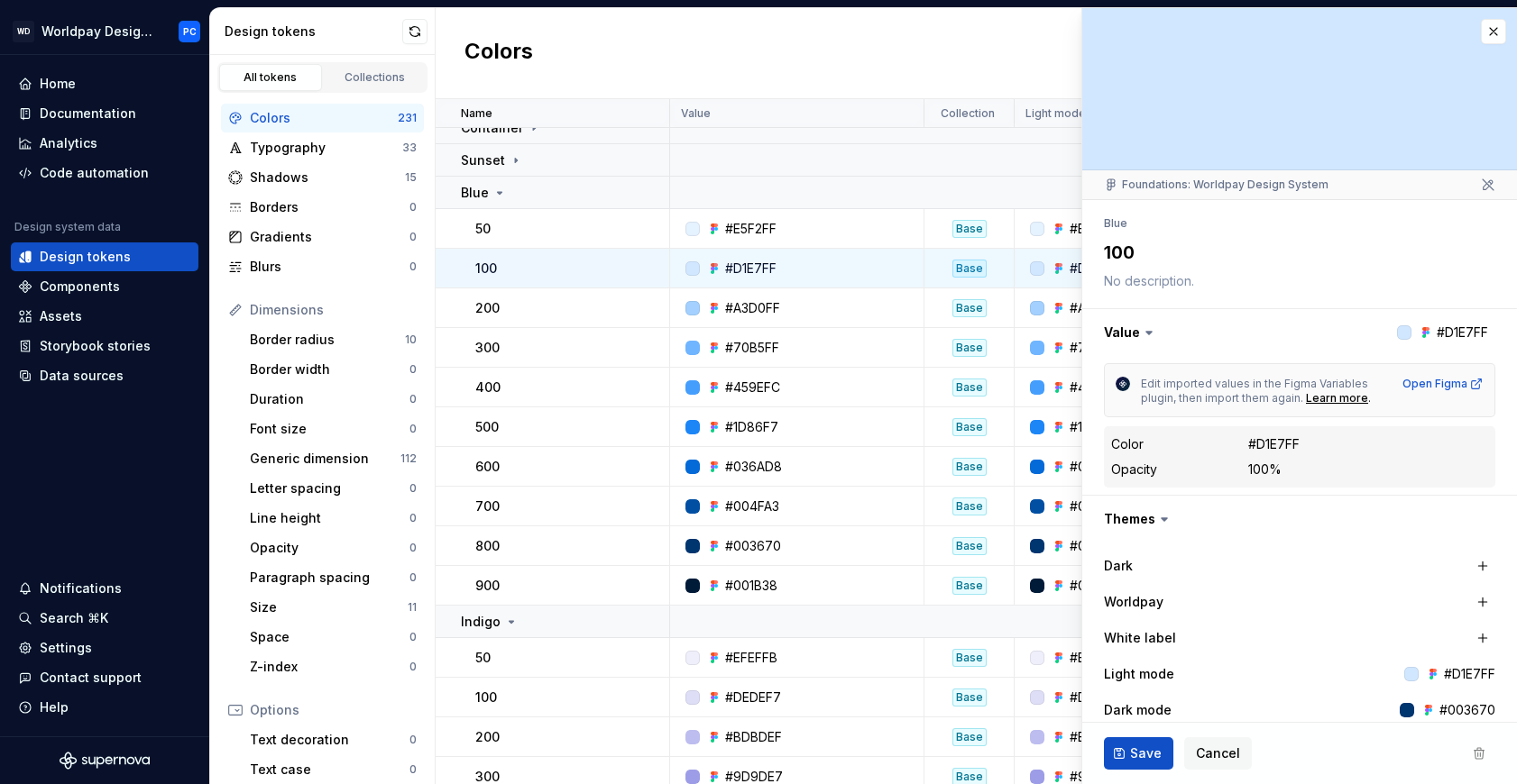
scroll to position [388, 0]
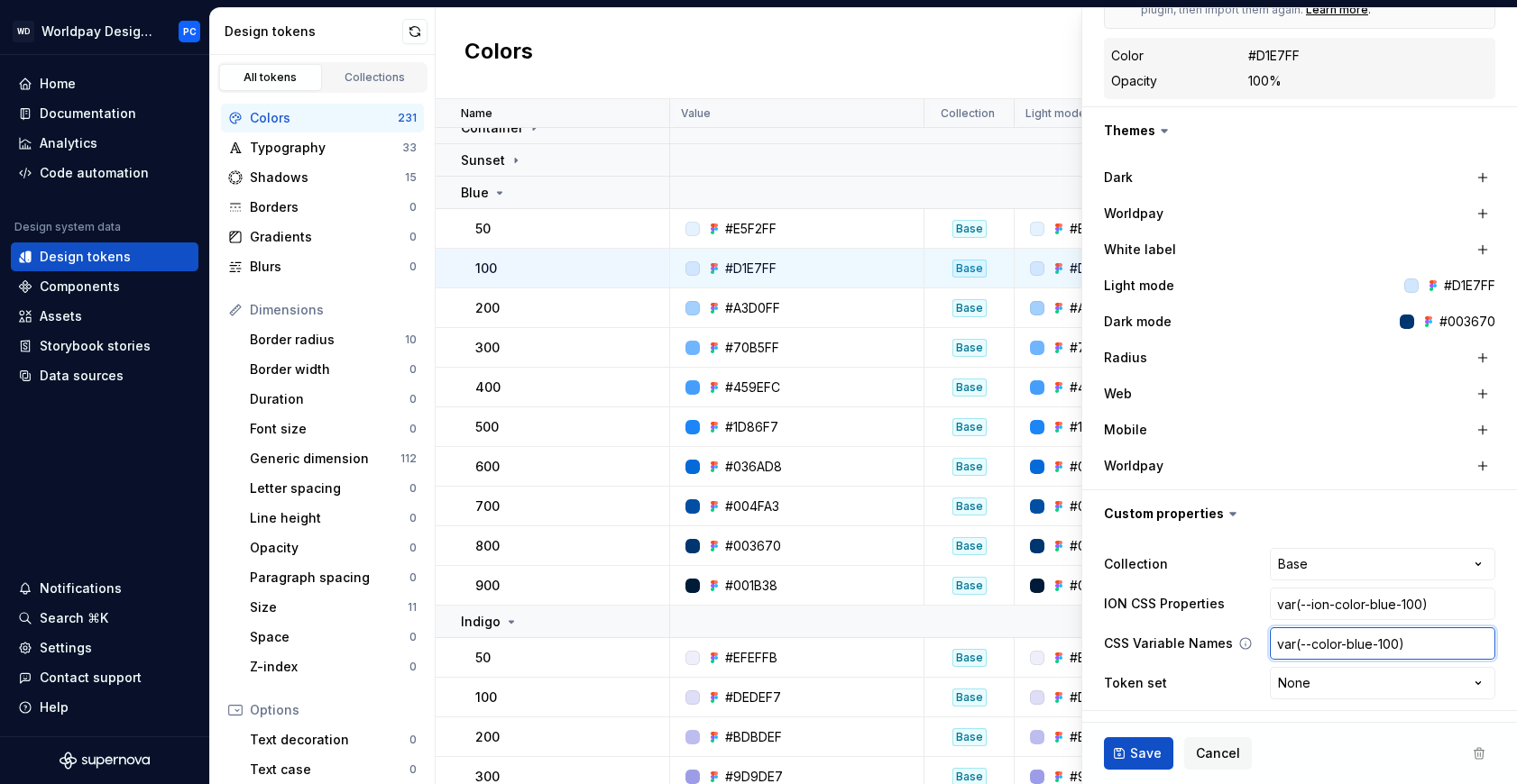
click at [1354, 649] on input "var(--color-blue-100)" at bounding box center [1383, 644] width 226 height 33
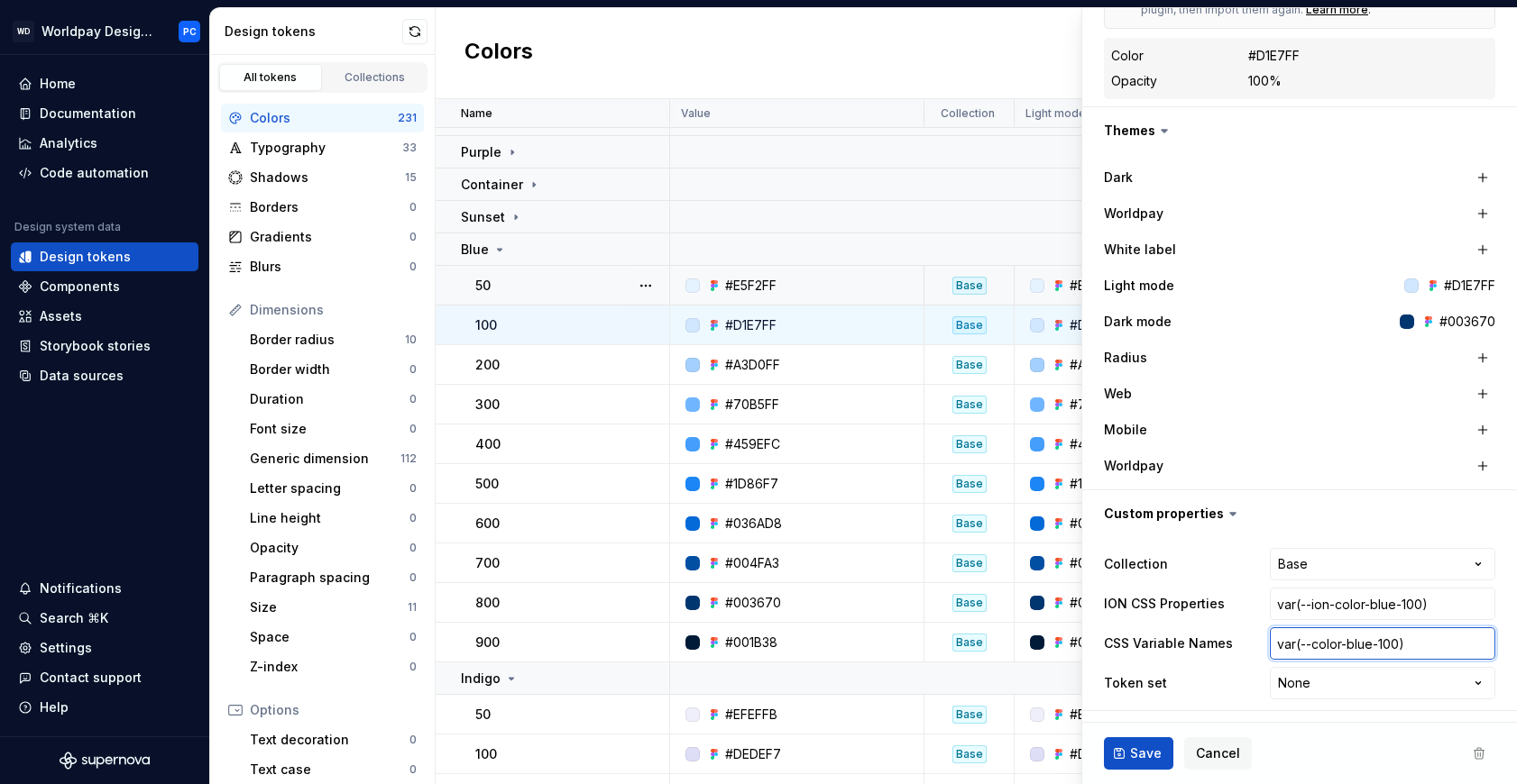
scroll to position [488, 0]
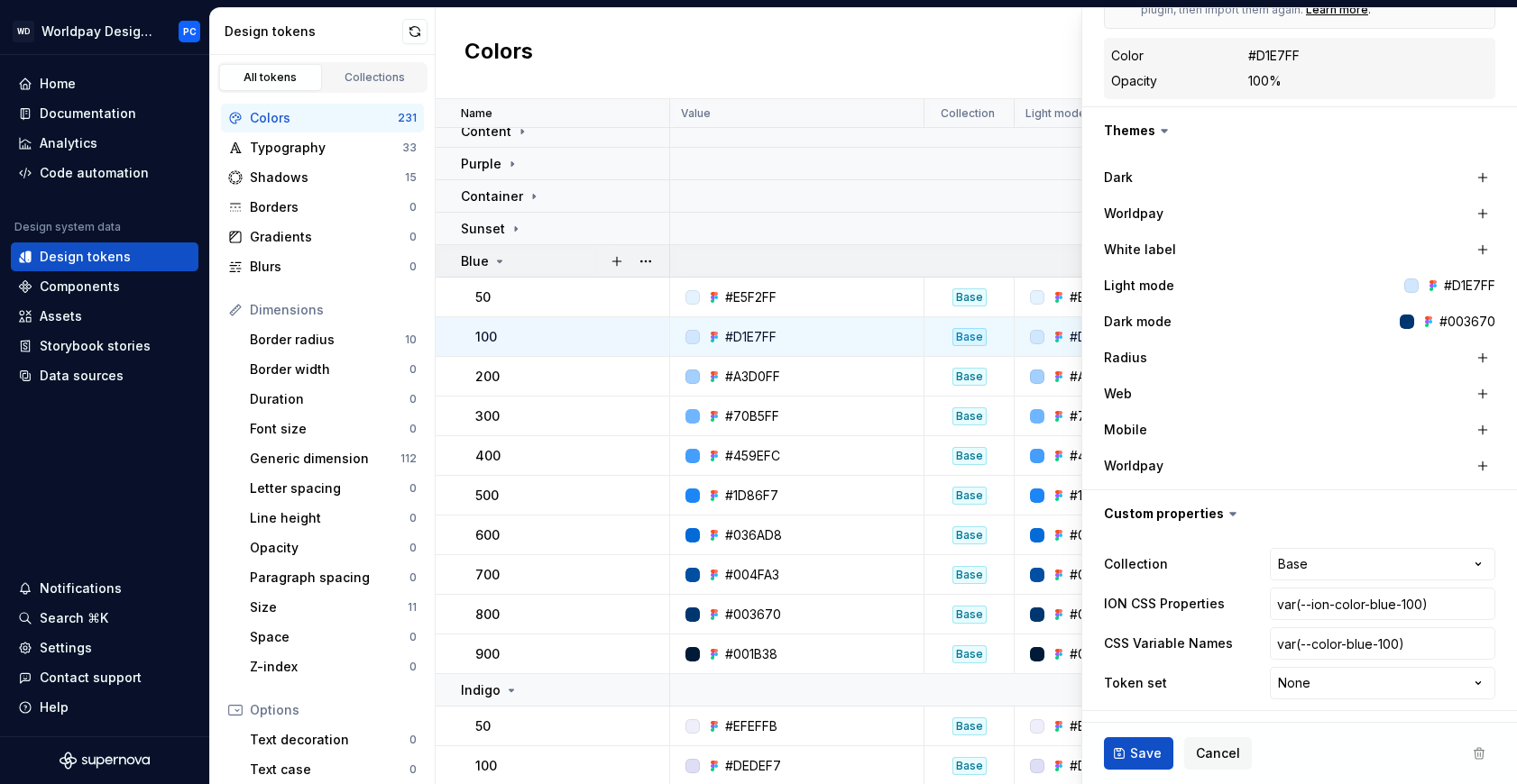
click at [492, 267] on icon at bounding box center [500, 262] width 15 height 15
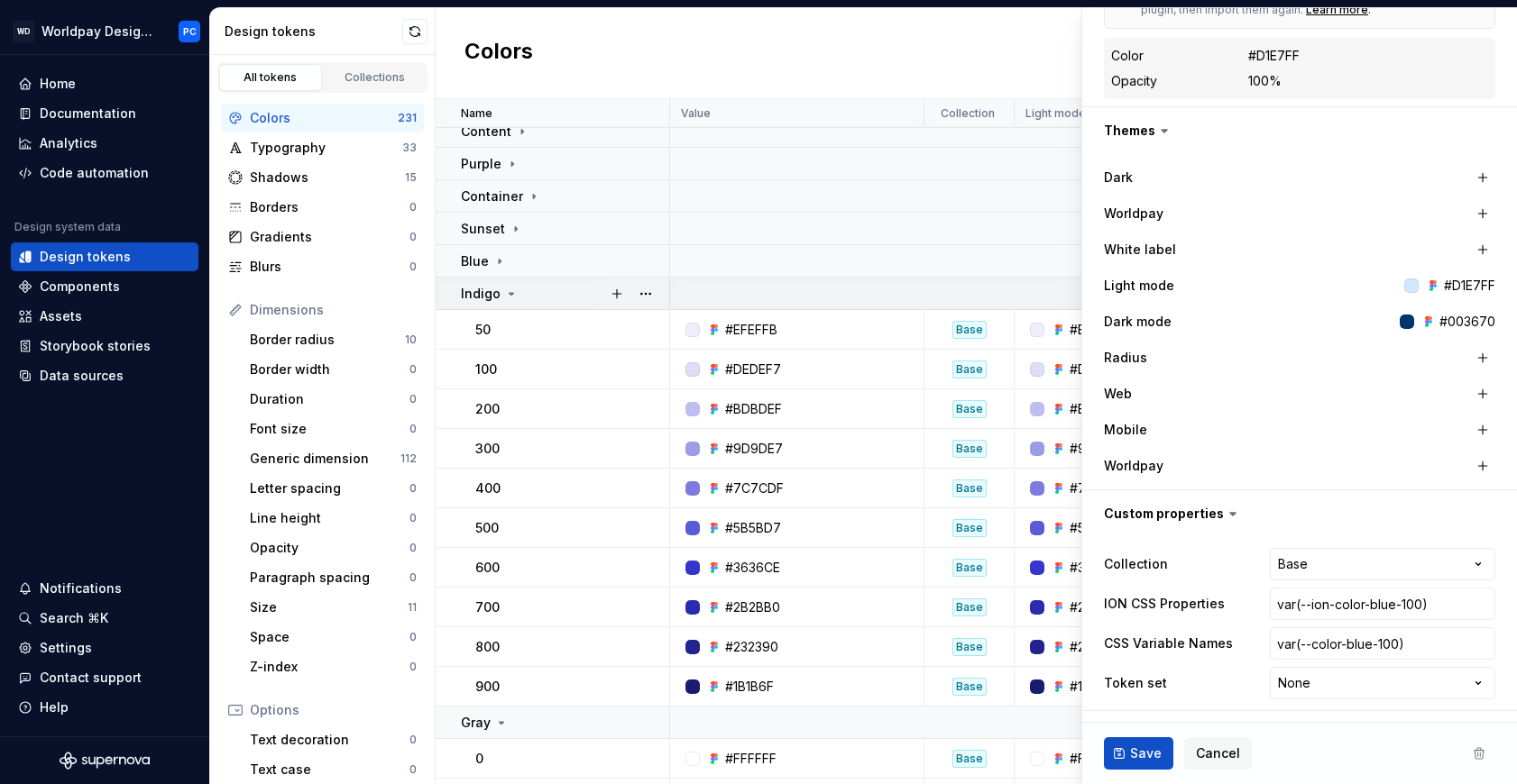
click at [511, 288] on icon at bounding box center [511, 294] width 15 height 15
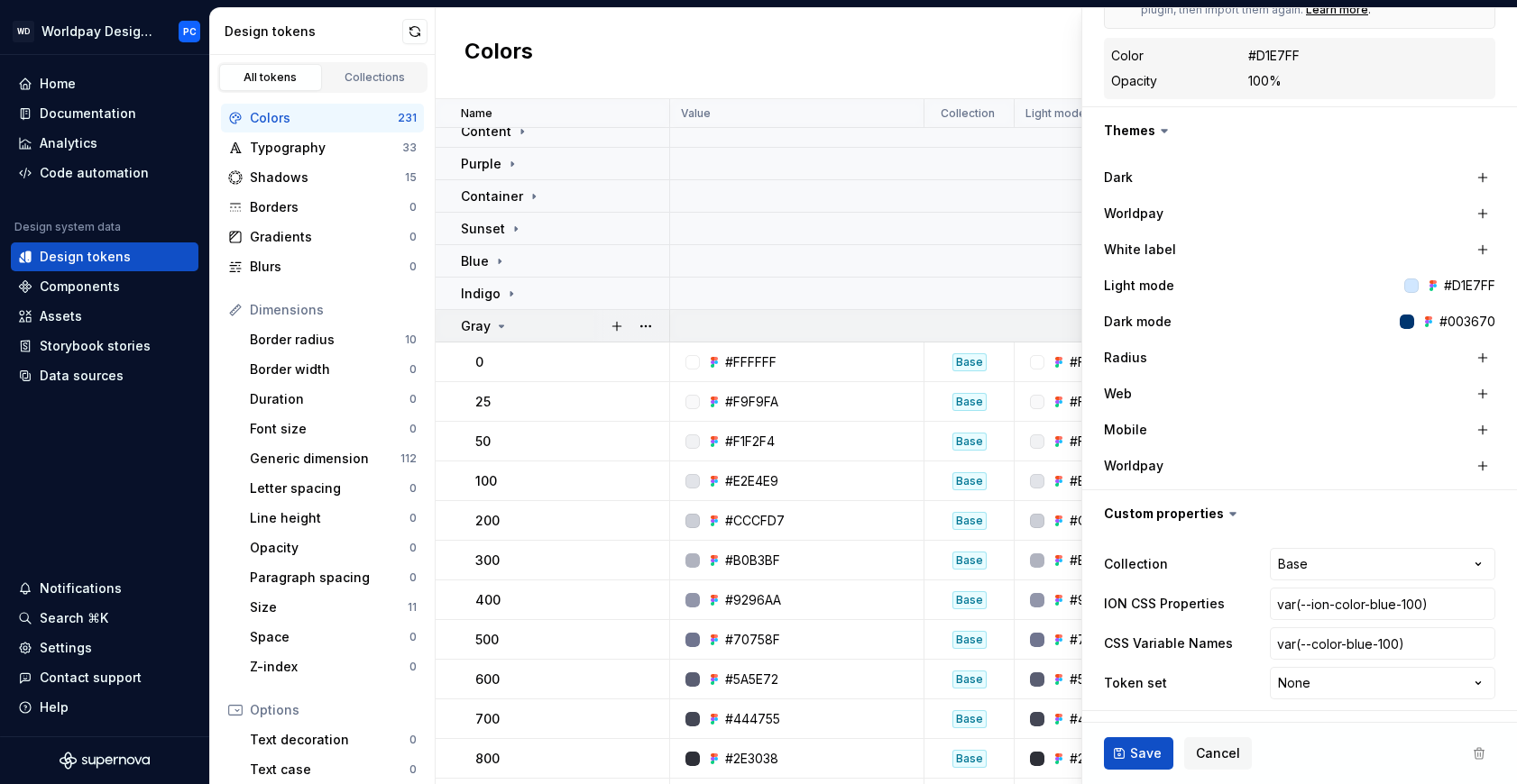
click at [494, 326] on icon at bounding box center [501, 327] width 15 height 15
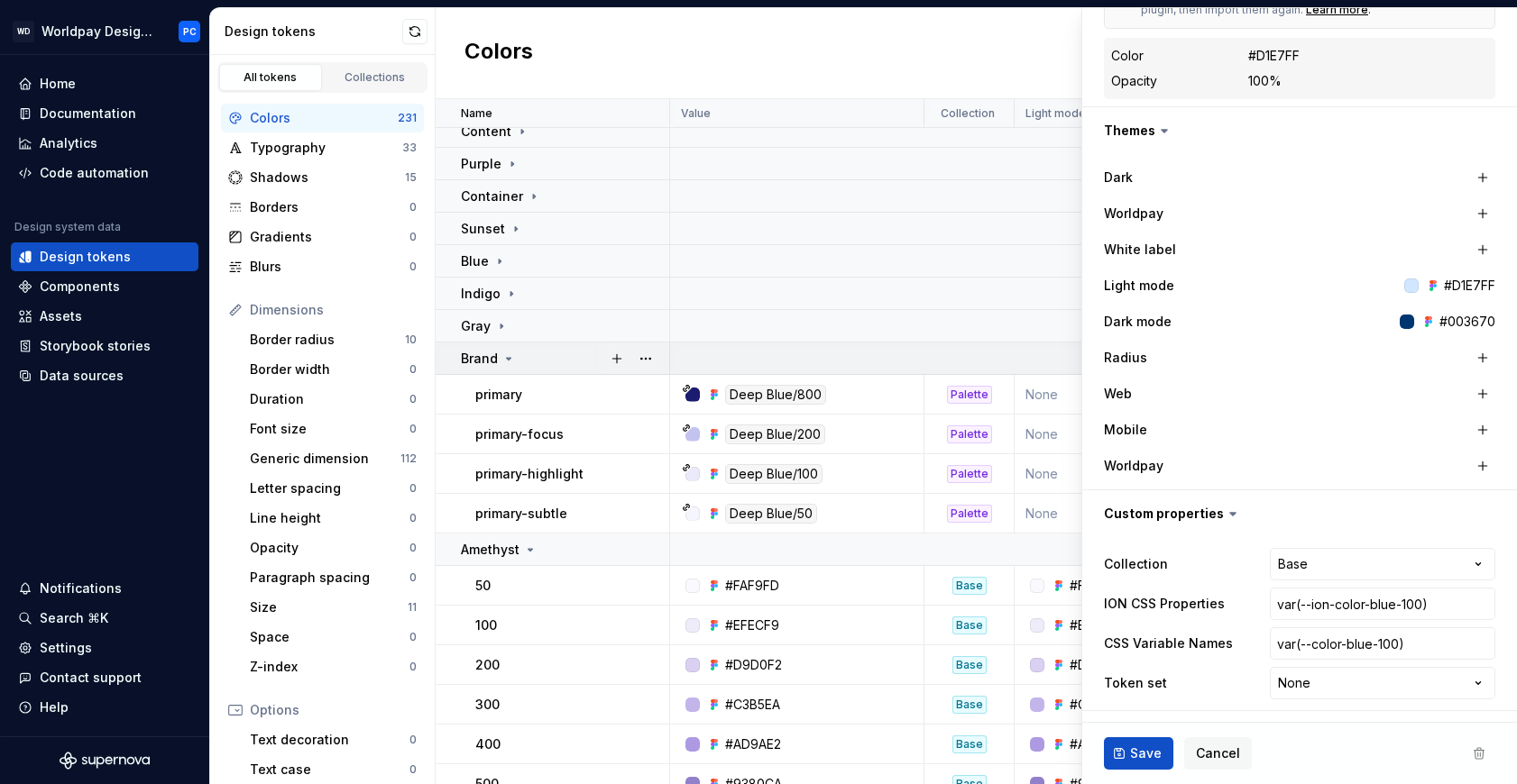
click at [489, 365] on p "Brand" at bounding box center [480, 359] width 37 height 18
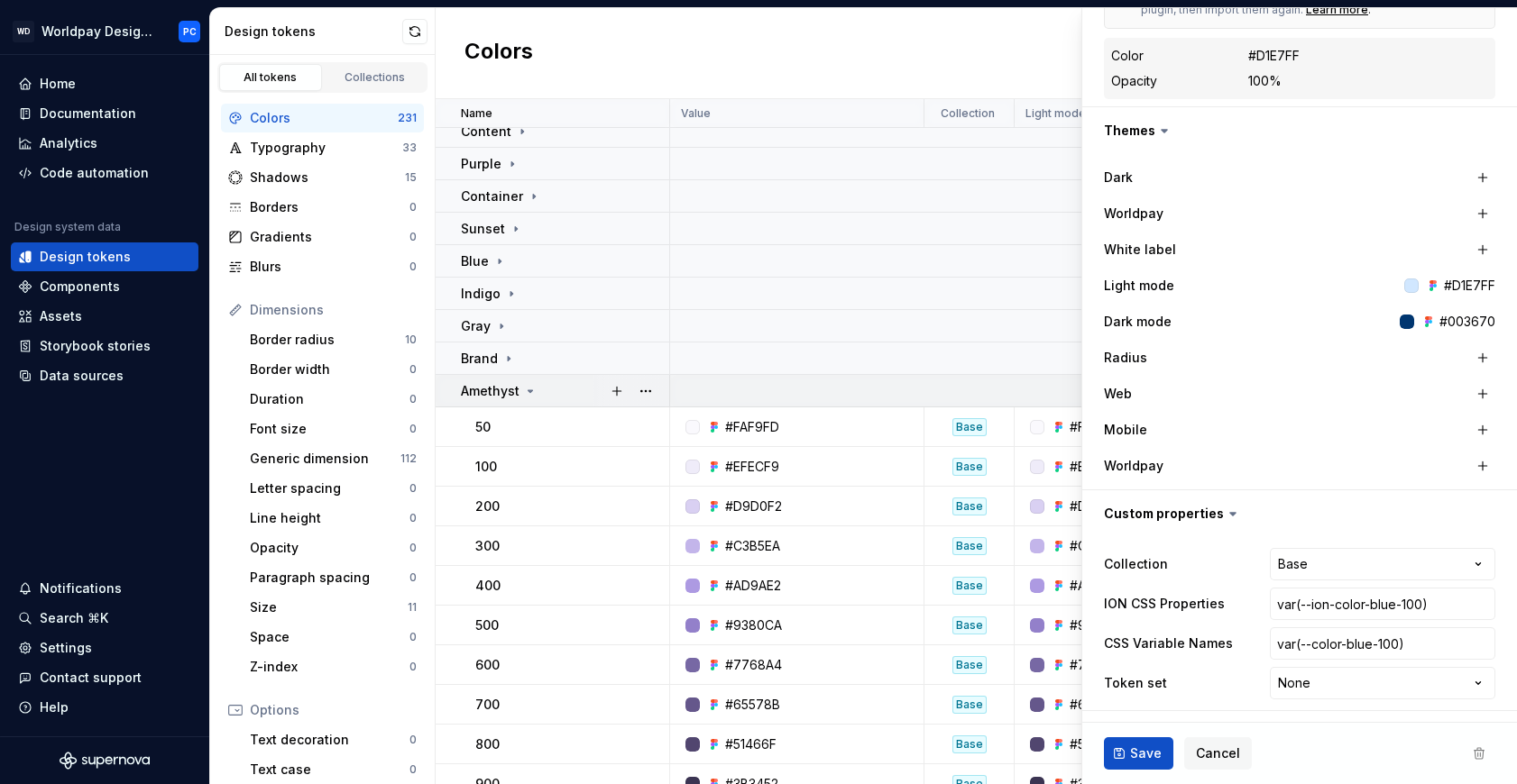
click at [492, 392] on p "Amethyst" at bounding box center [490, 391] width 58 height 18
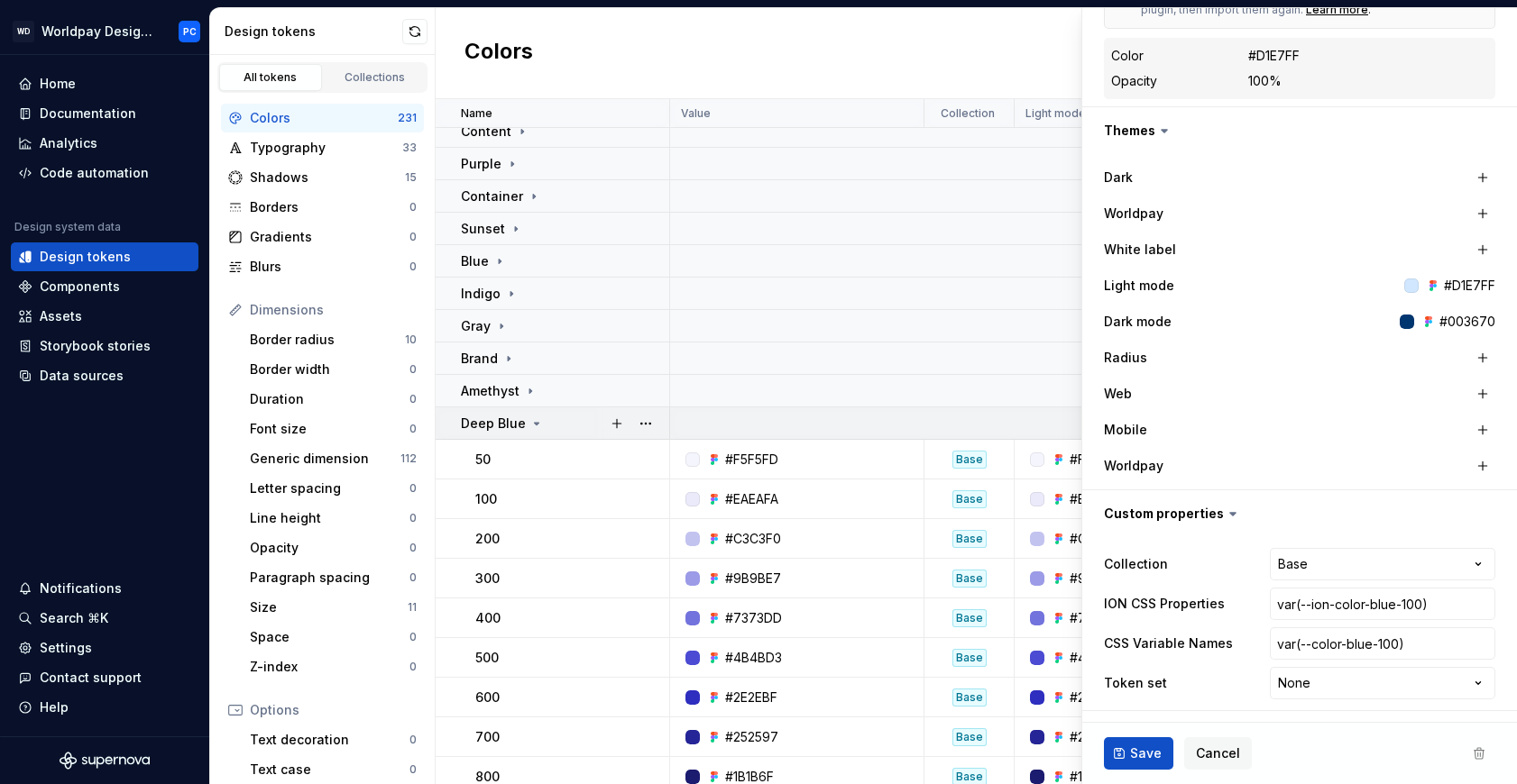
click at [491, 422] on p "Deep Blue" at bounding box center [493, 424] width 65 height 18
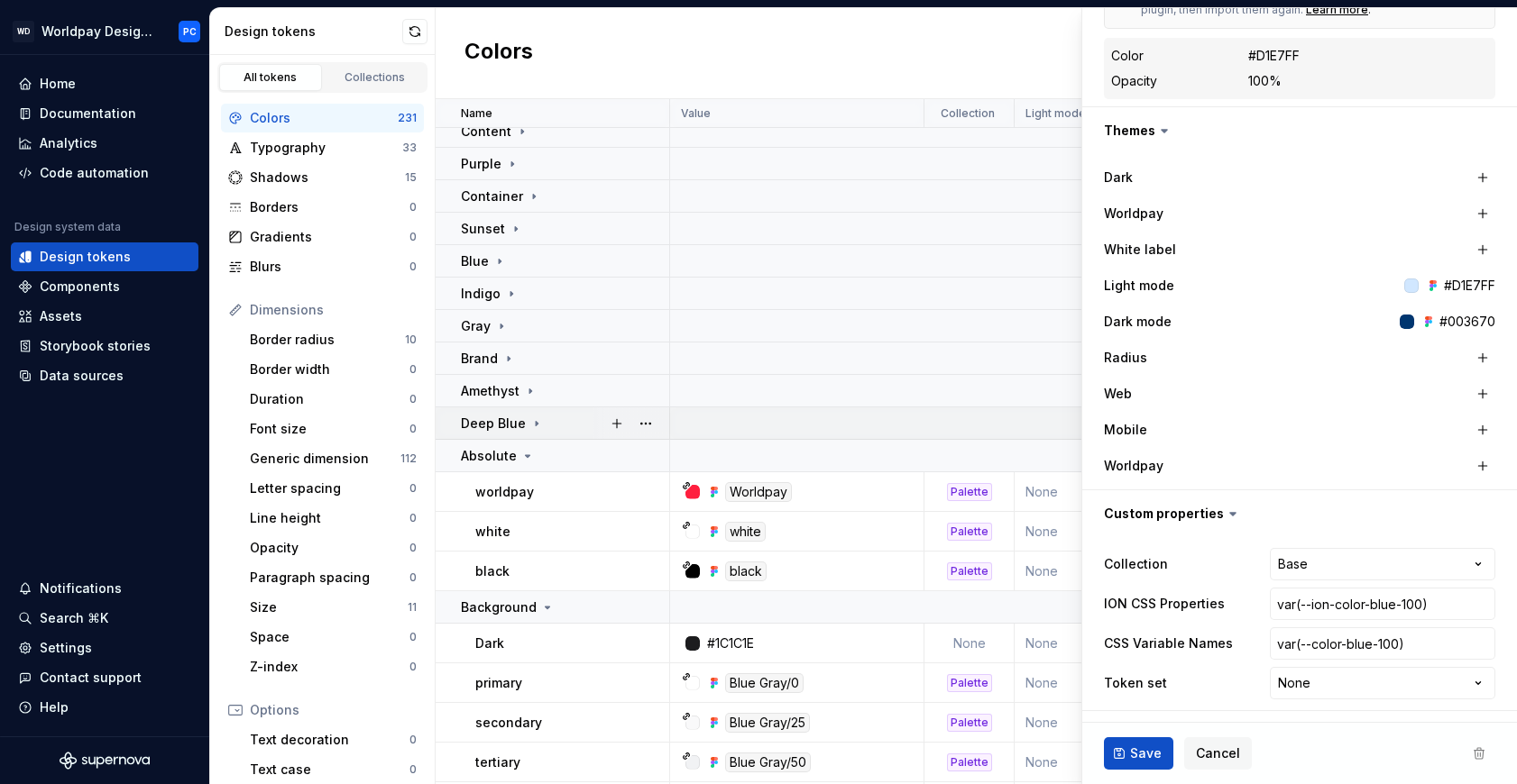
click at [493, 423] on p "Deep Blue" at bounding box center [493, 424] width 65 height 18
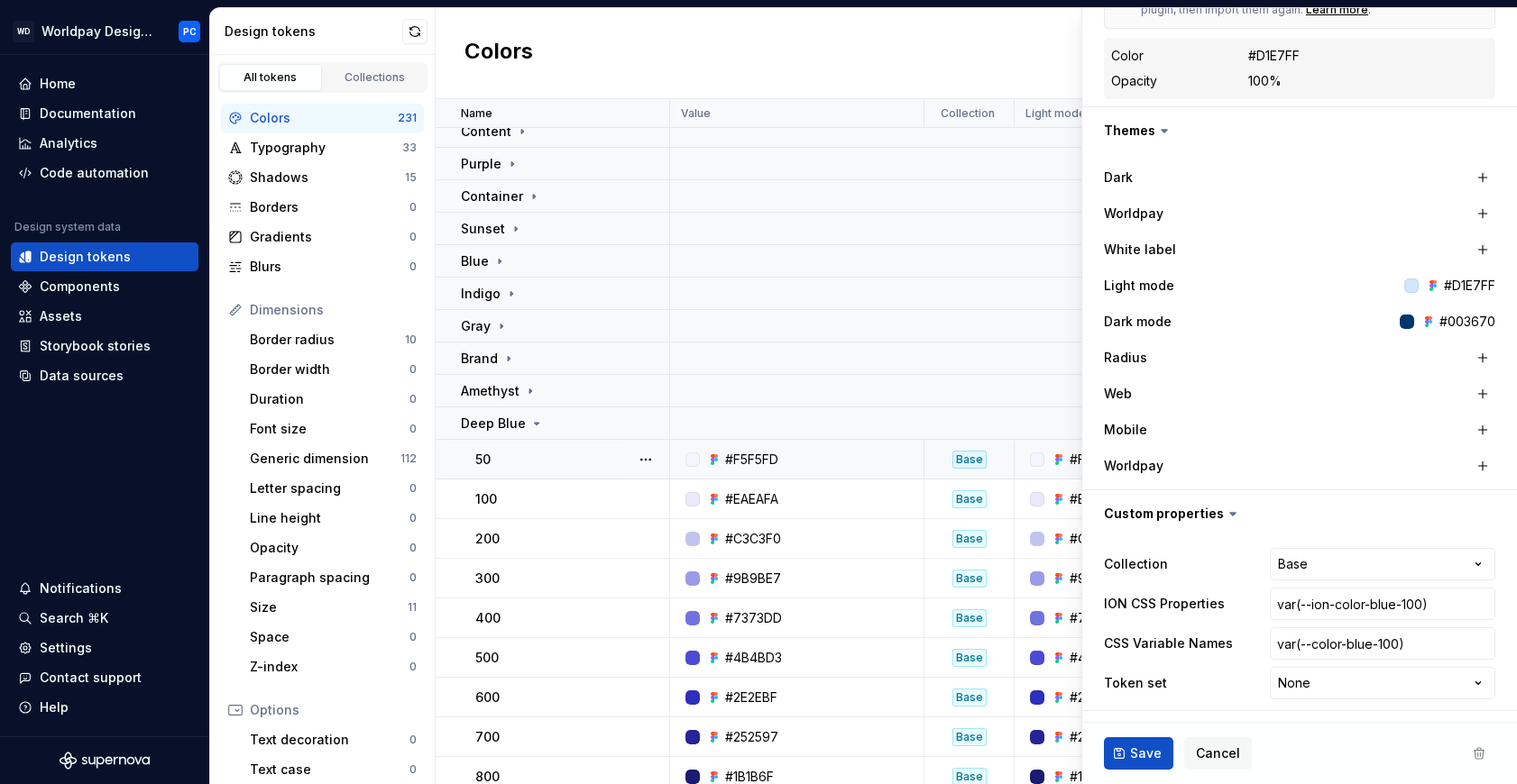
click at [628, 468] on div at bounding box center [646, 459] width 47 height 39
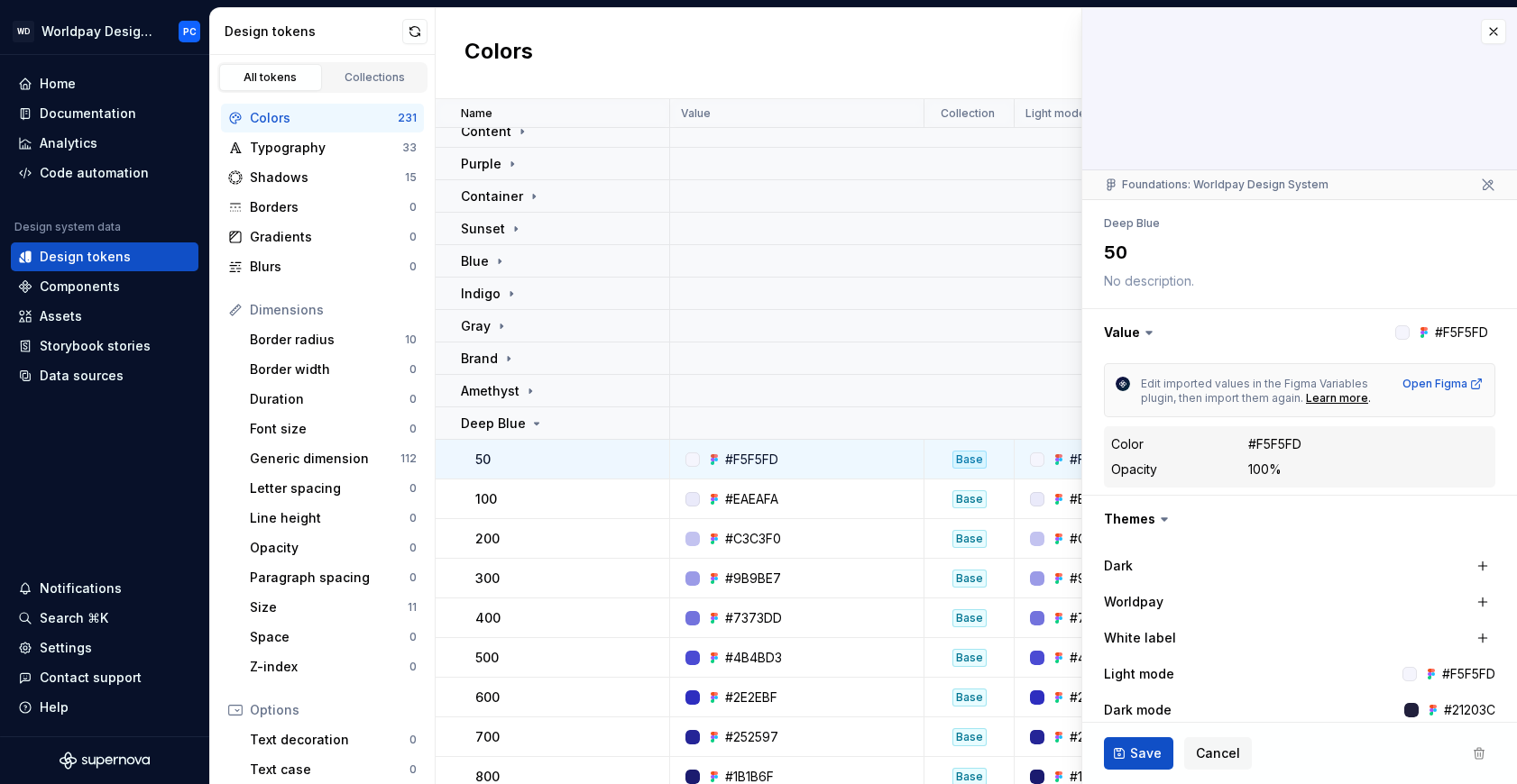
scroll to position [388, 0]
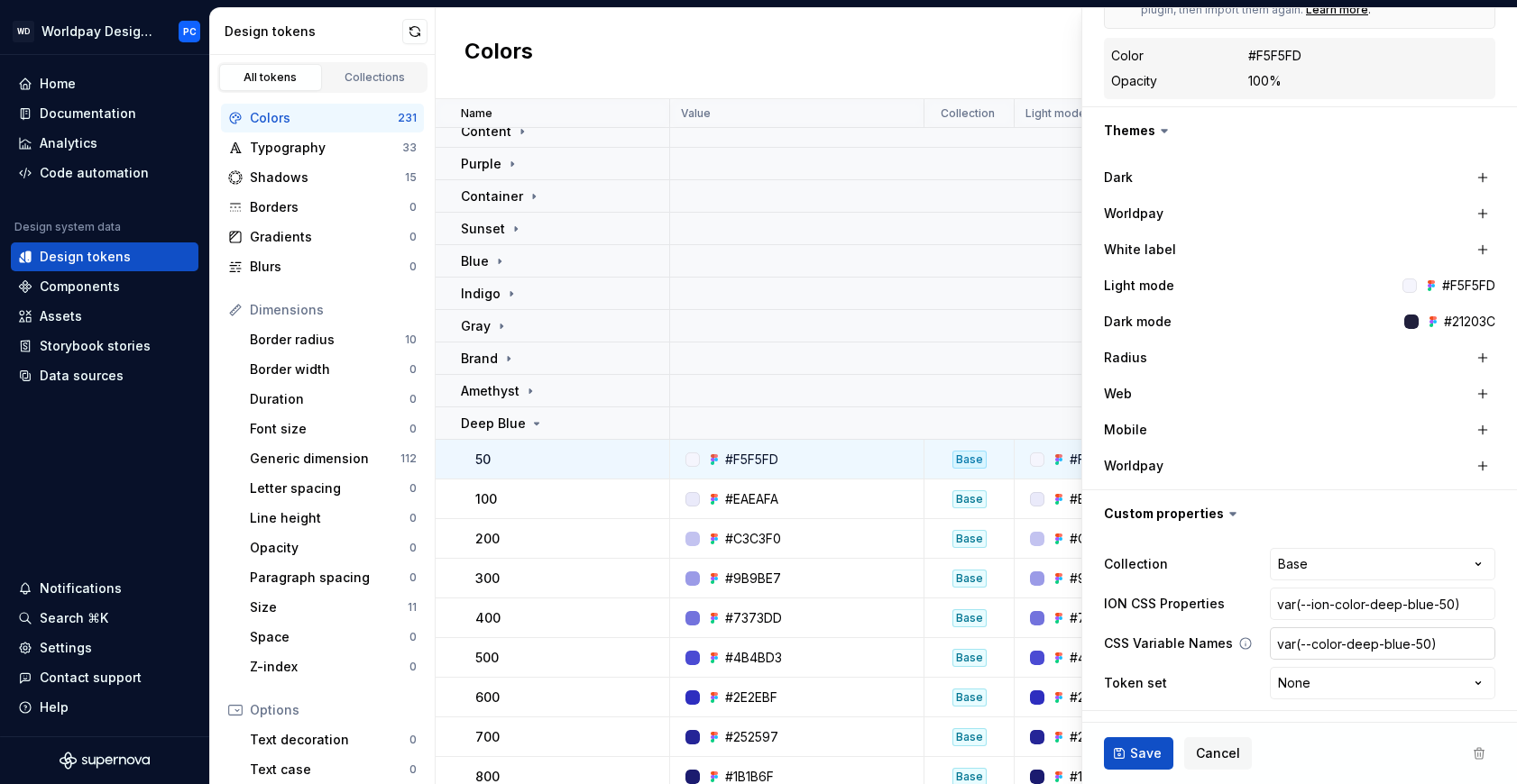
click at [1447, 656] on input "var(--color-deep-blue-50)" at bounding box center [1383, 644] width 226 height 33
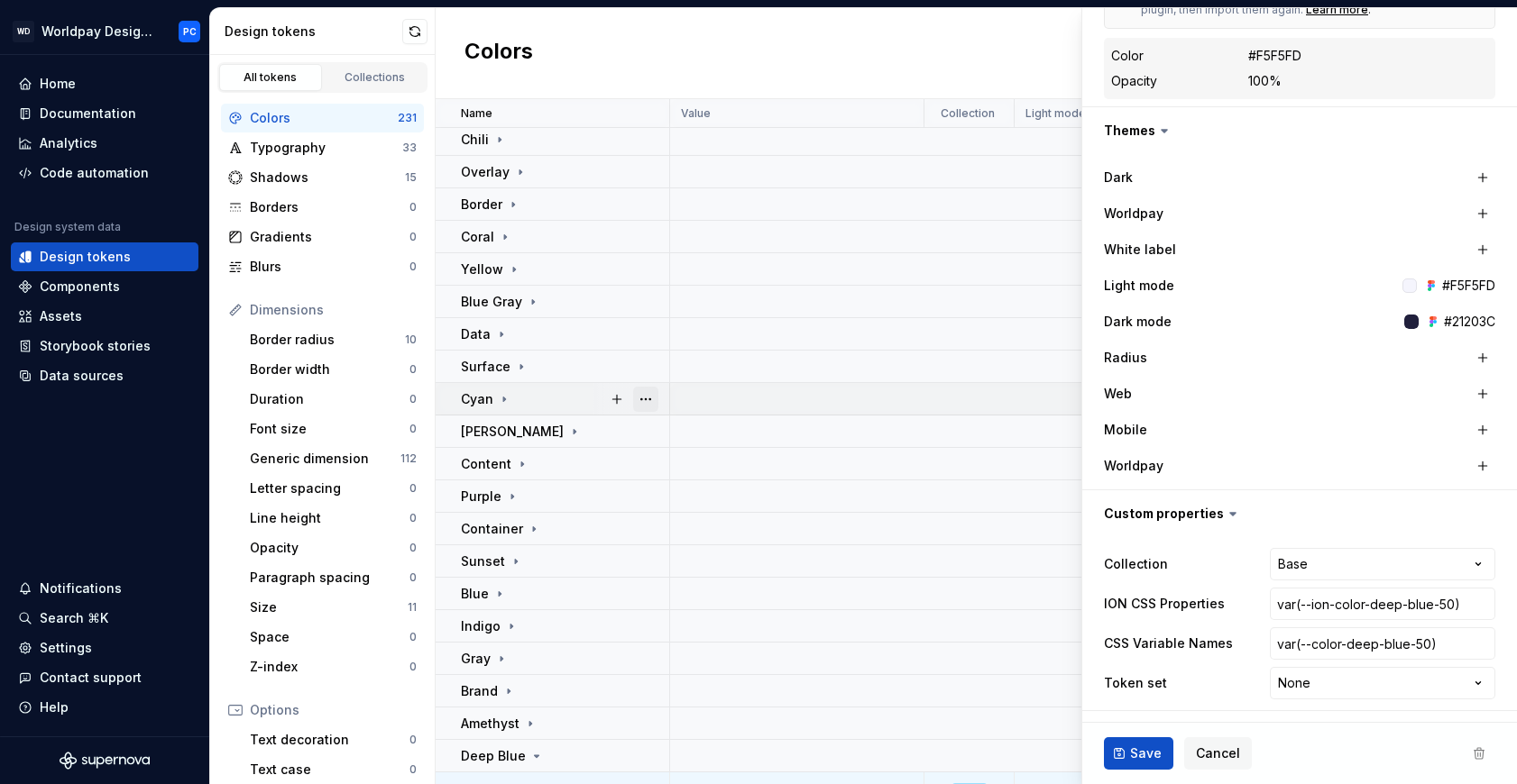
scroll to position [166, 0]
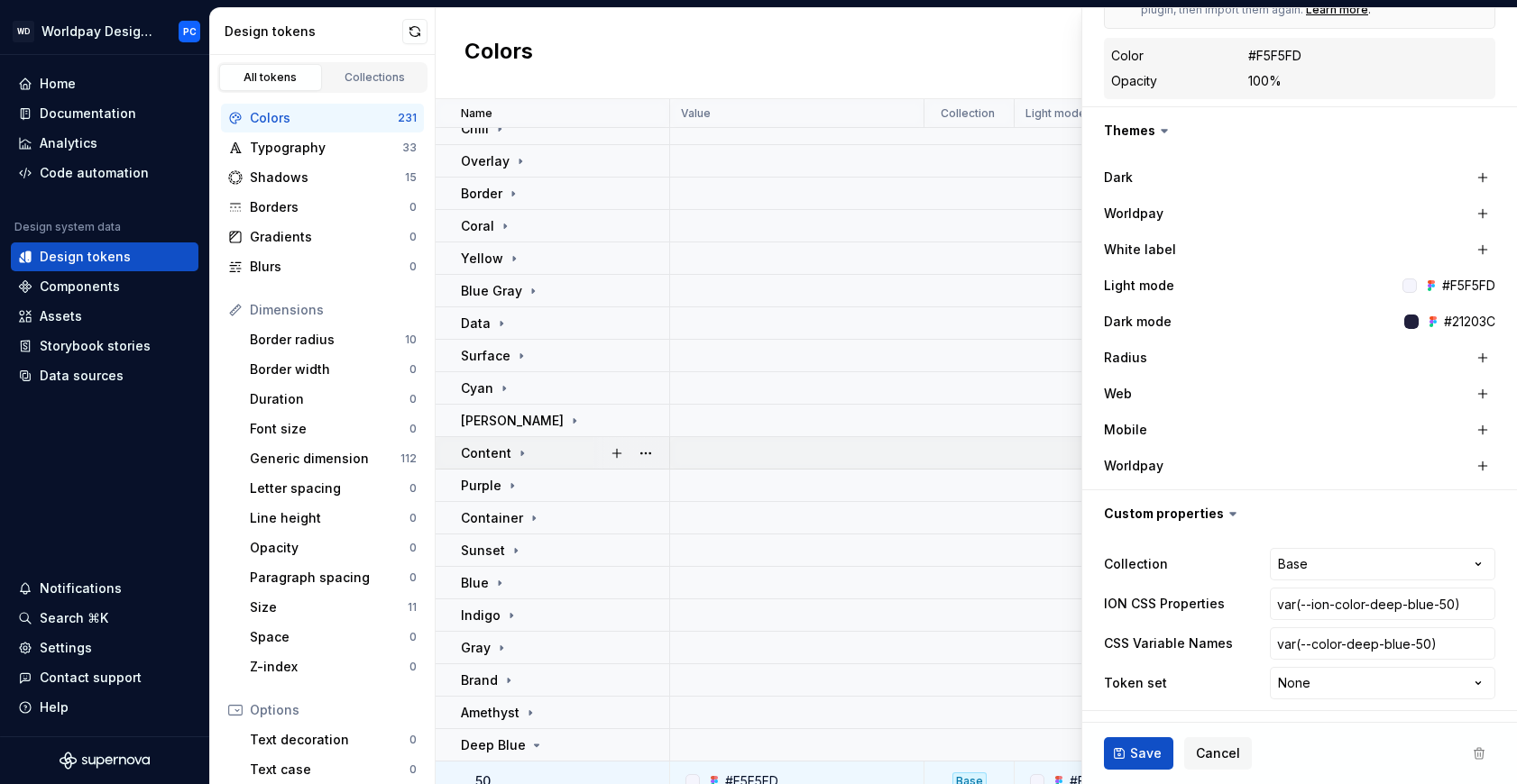
click at [507, 455] on p "Content" at bounding box center [487, 454] width 51 height 18
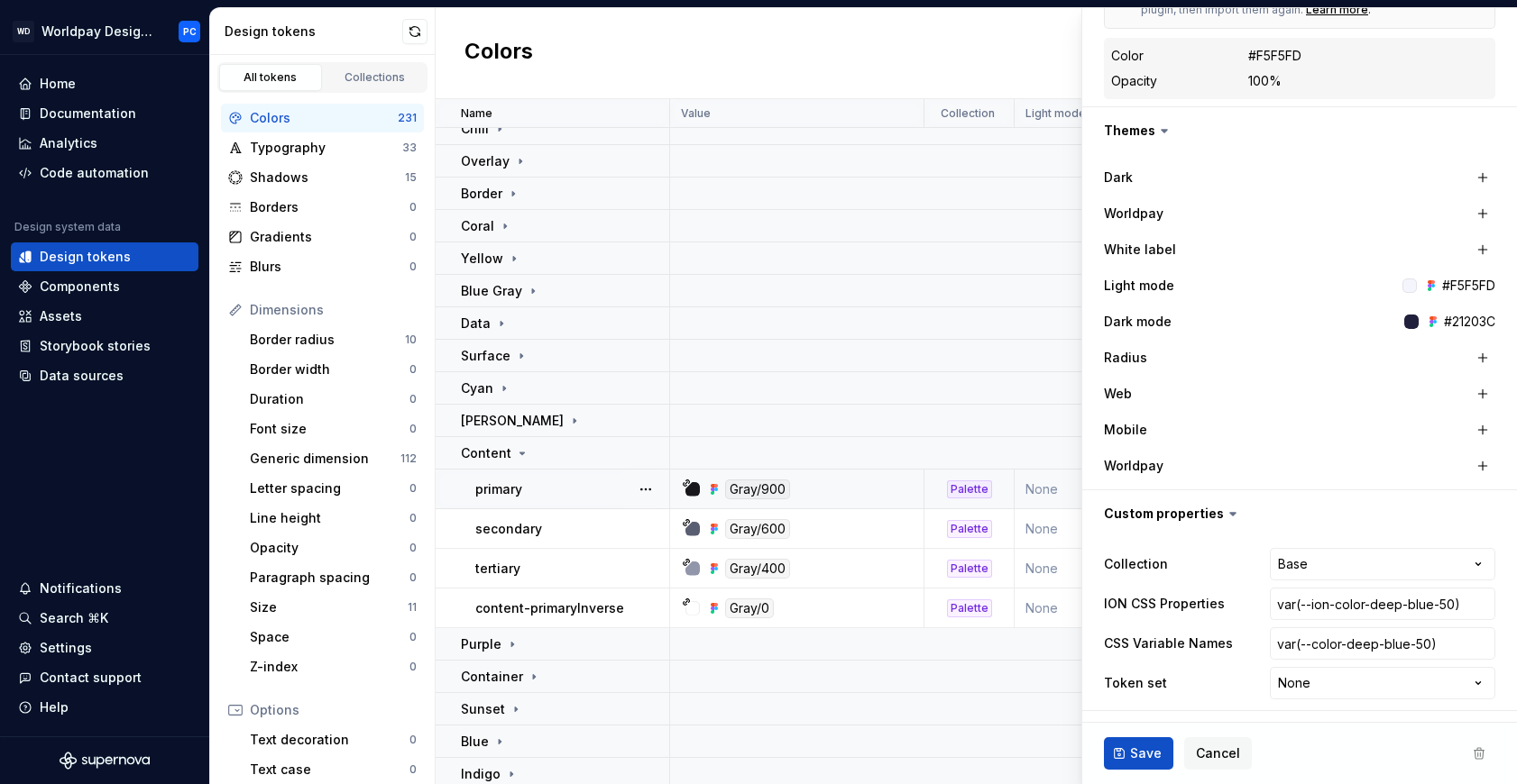
scroll to position [178, 0]
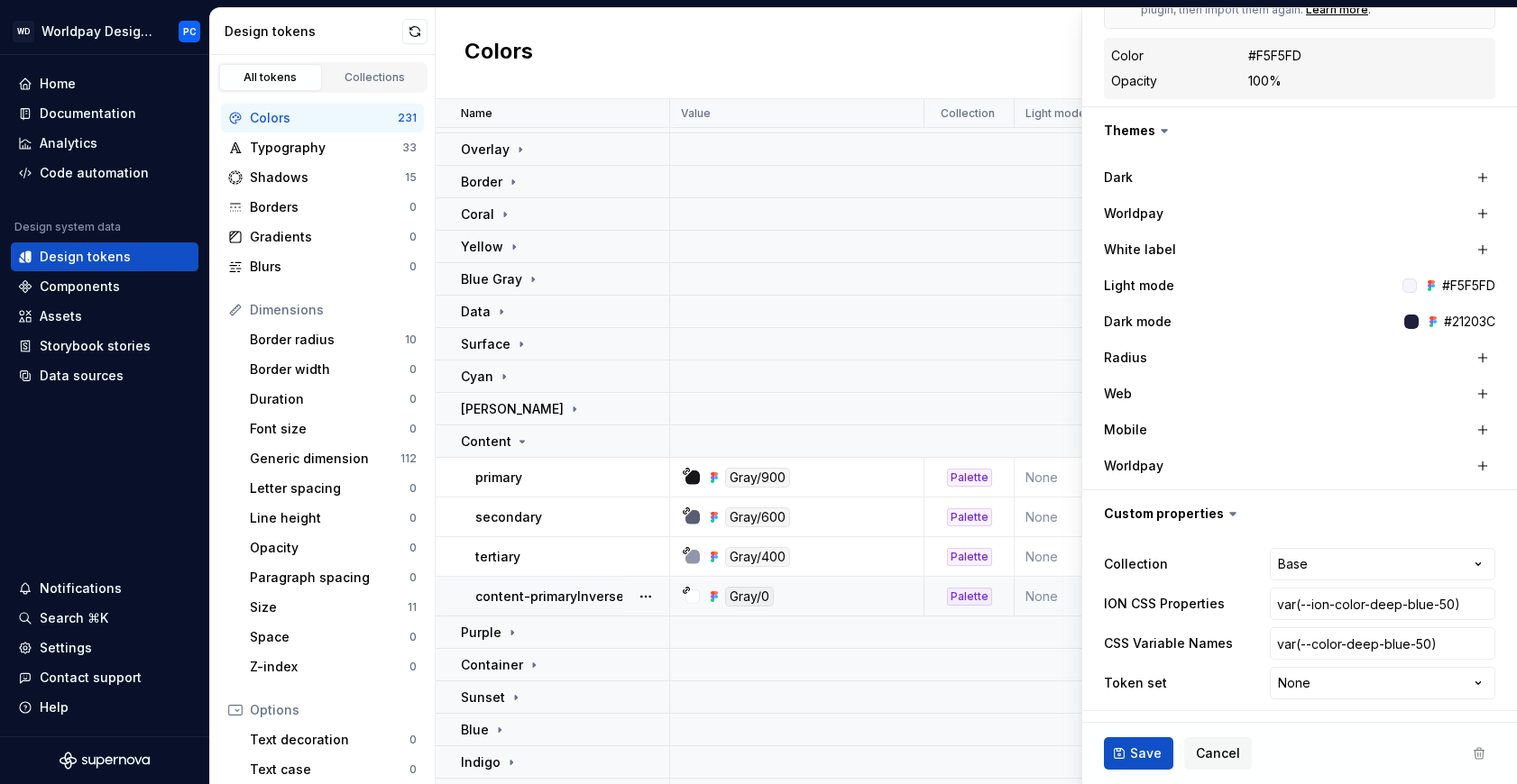
click at [565, 589] on p "content-primaryInverse" at bounding box center [550, 597] width 149 height 18
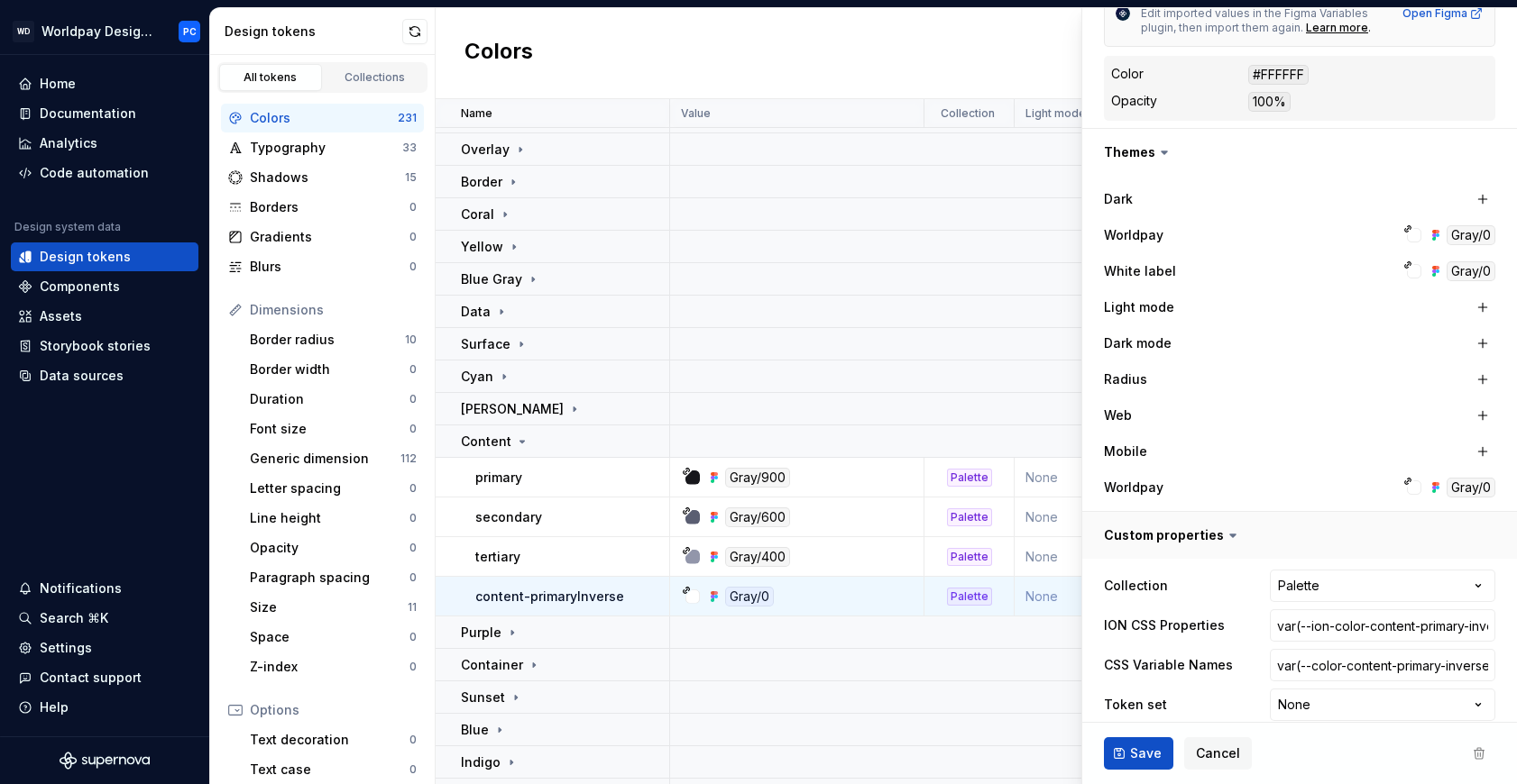
scroll to position [392, 0]
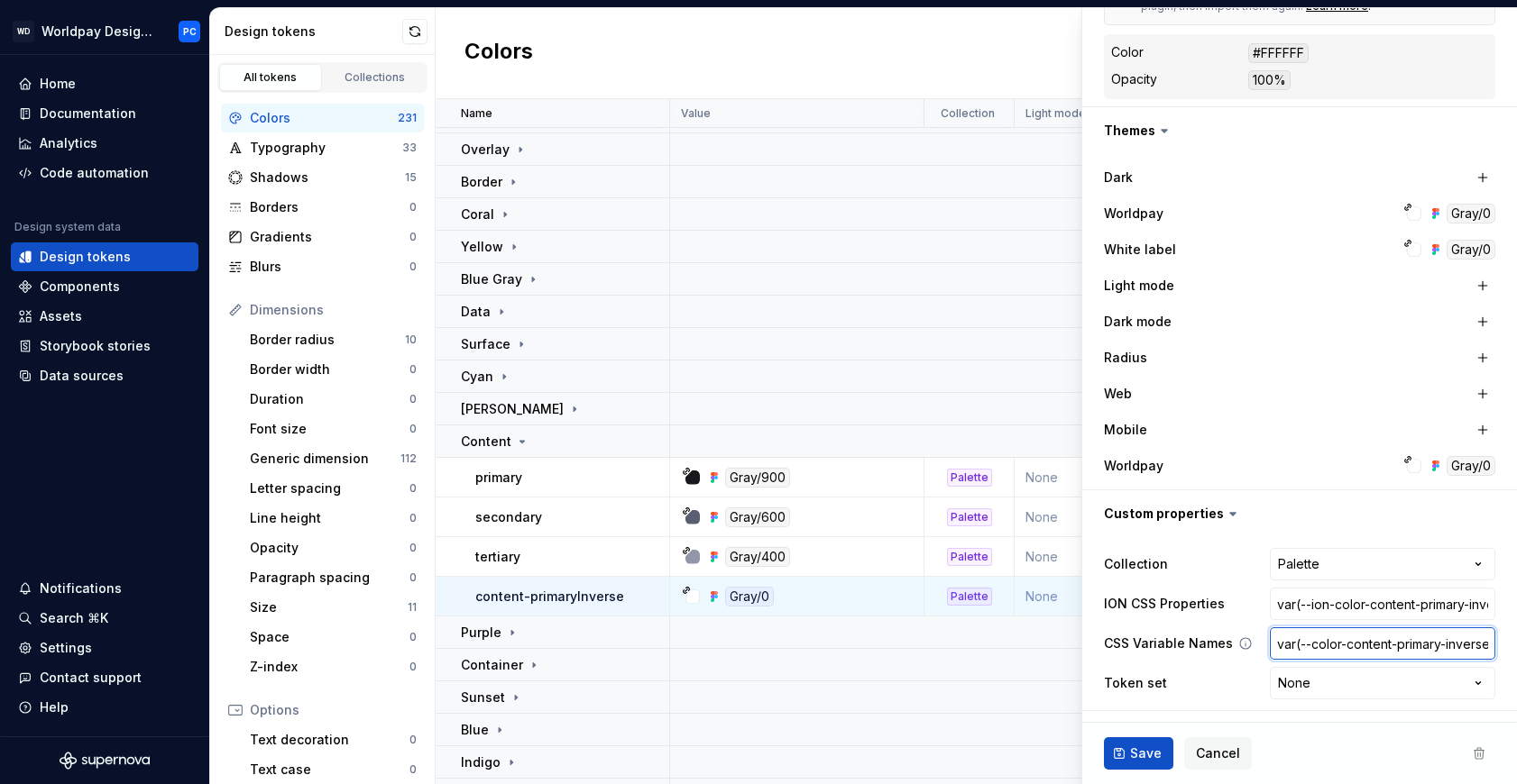
click at [1343, 651] on input "var(--color-content-primary-inverse)" at bounding box center [1383, 644] width 226 height 33
click at [488, 311] on p "Data" at bounding box center [476, 312] width 30 height 18
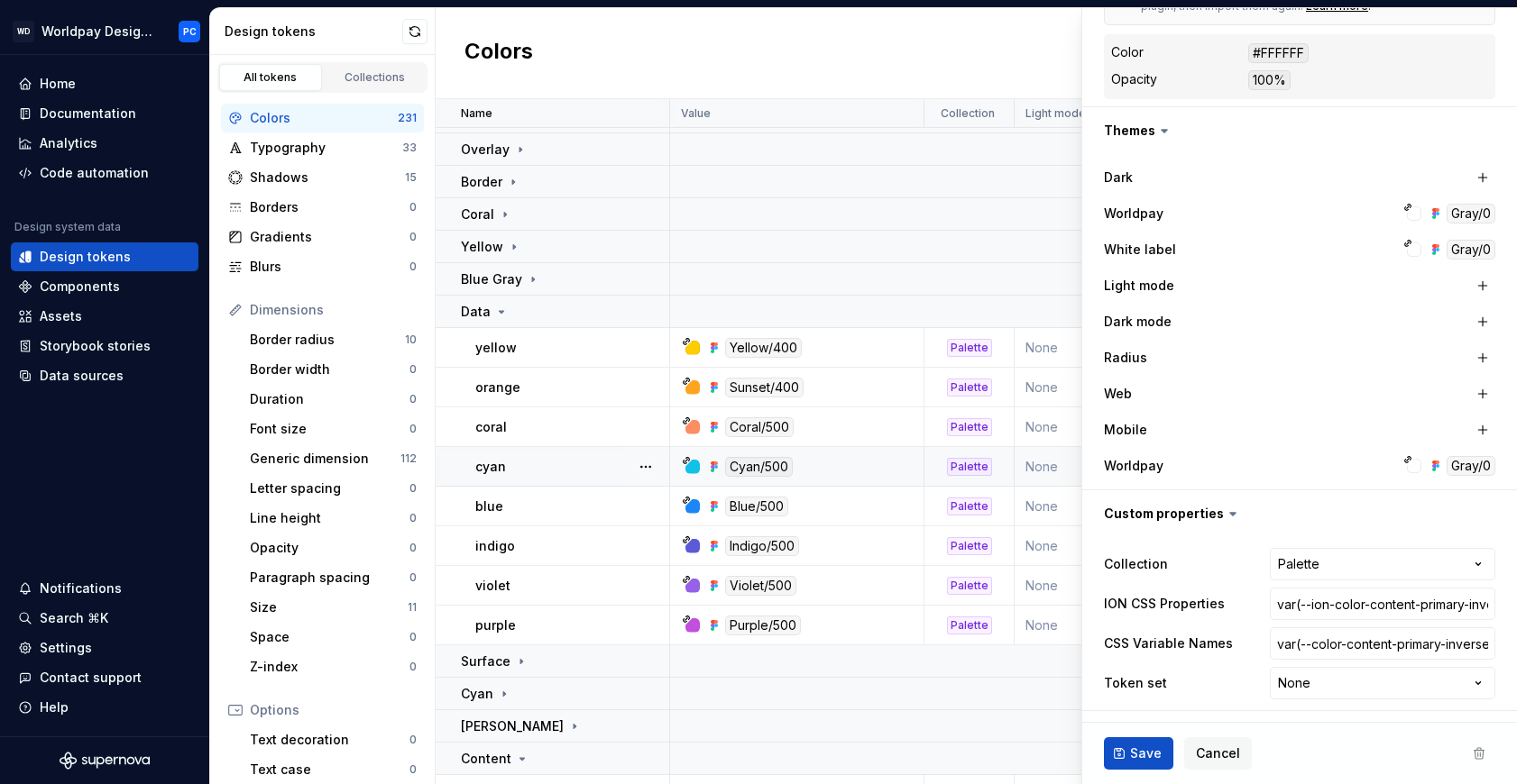
click at [592, 464] on div "cyan" at bounding box center [571, 467] width 193 height 18
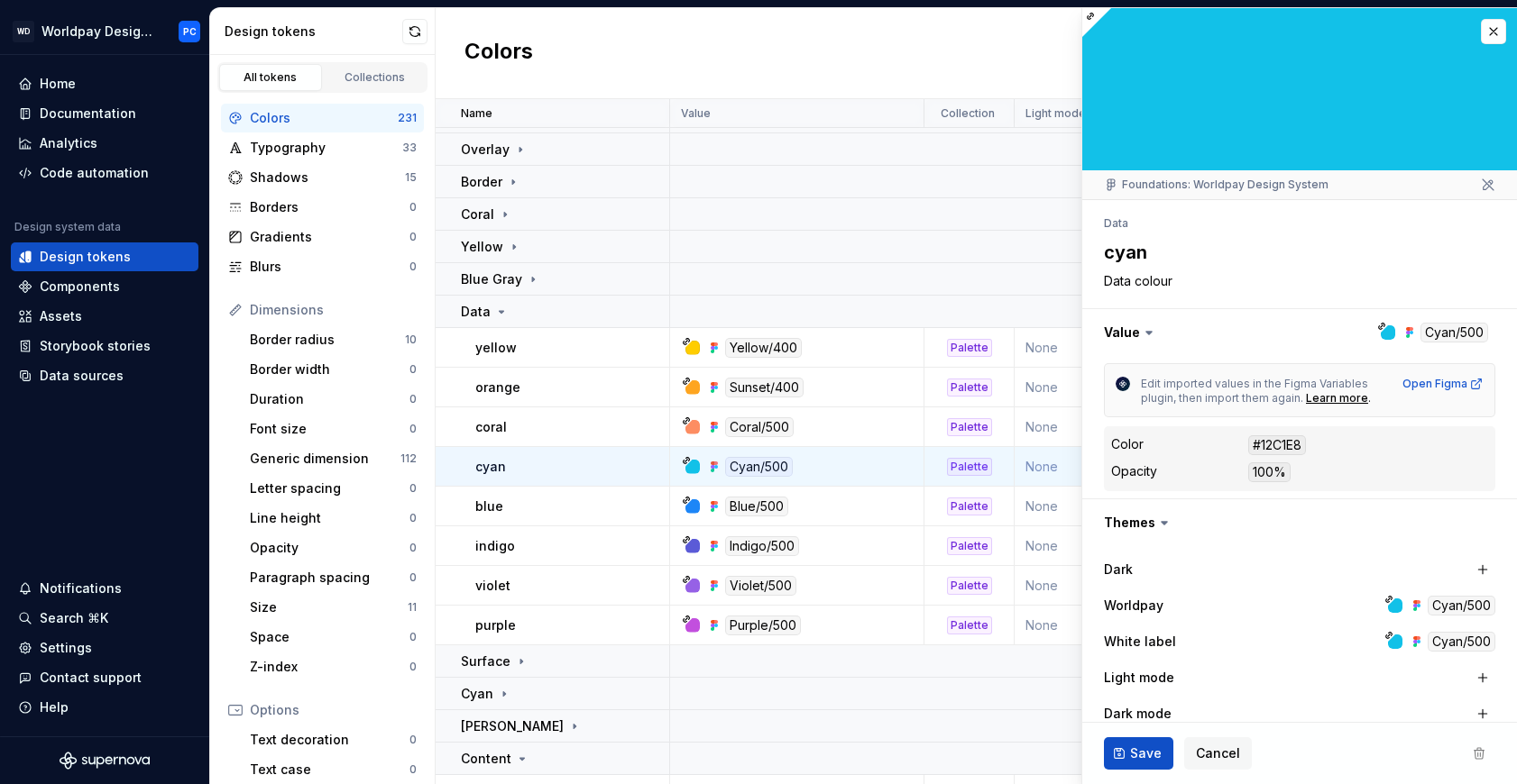
scroll to position [392, 0]
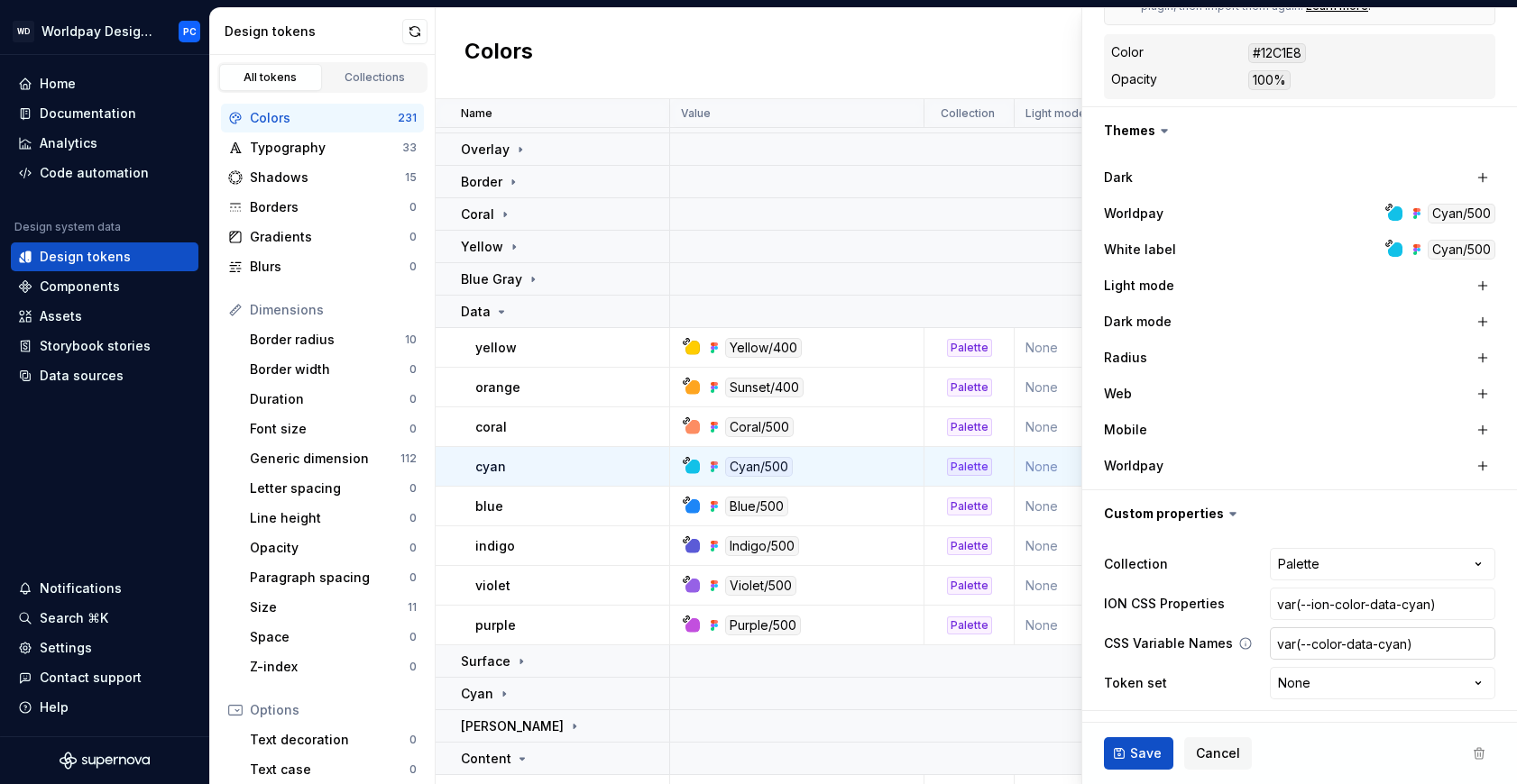
click at [1356, 646] on input "var(--color-data-cyan)" at bounding box center [1383, 644] width 226 height 33
click at [566, 431] on div "coral" at bounding box center [571, 427] width 193 height 18
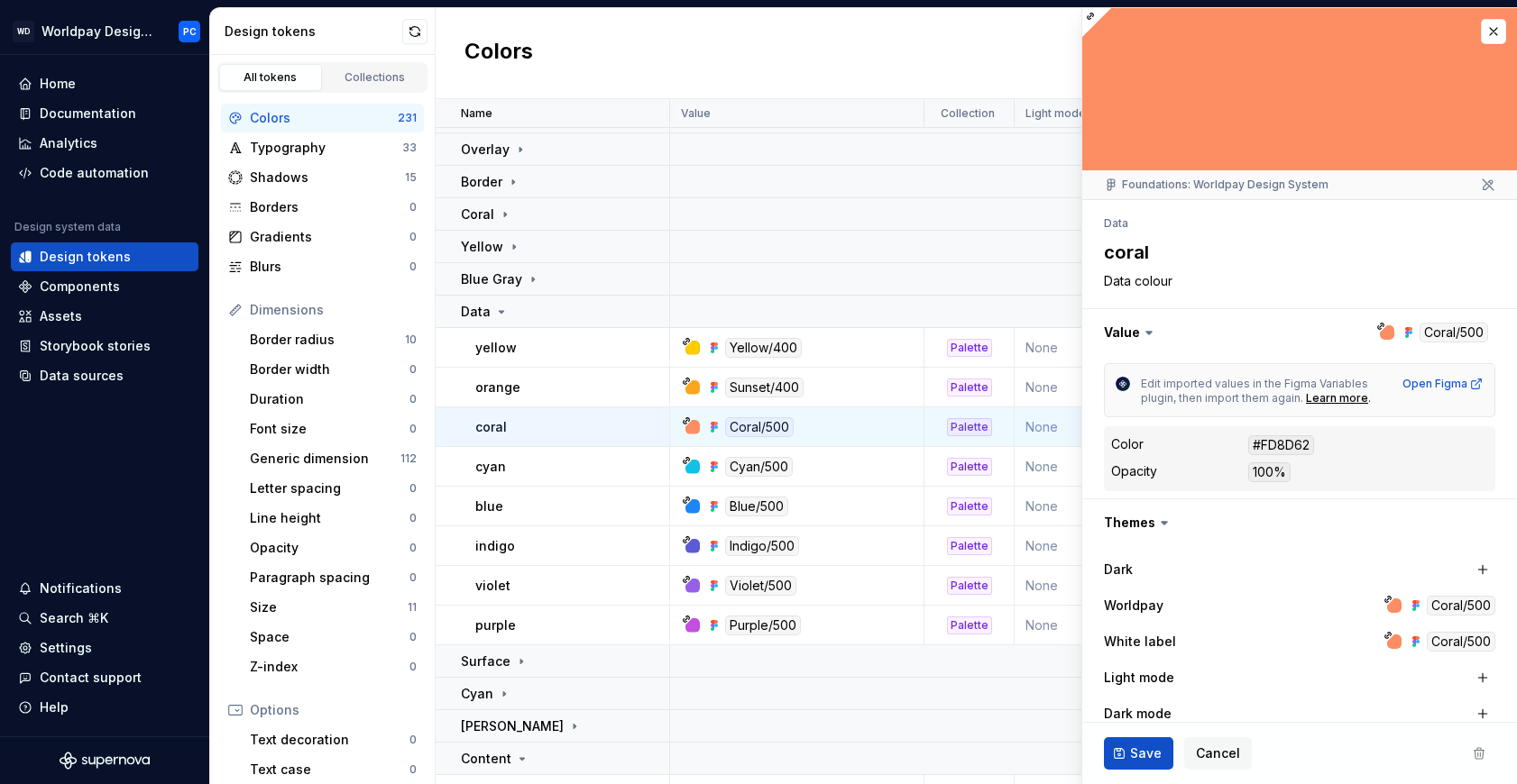
scroll to position [392, 0]
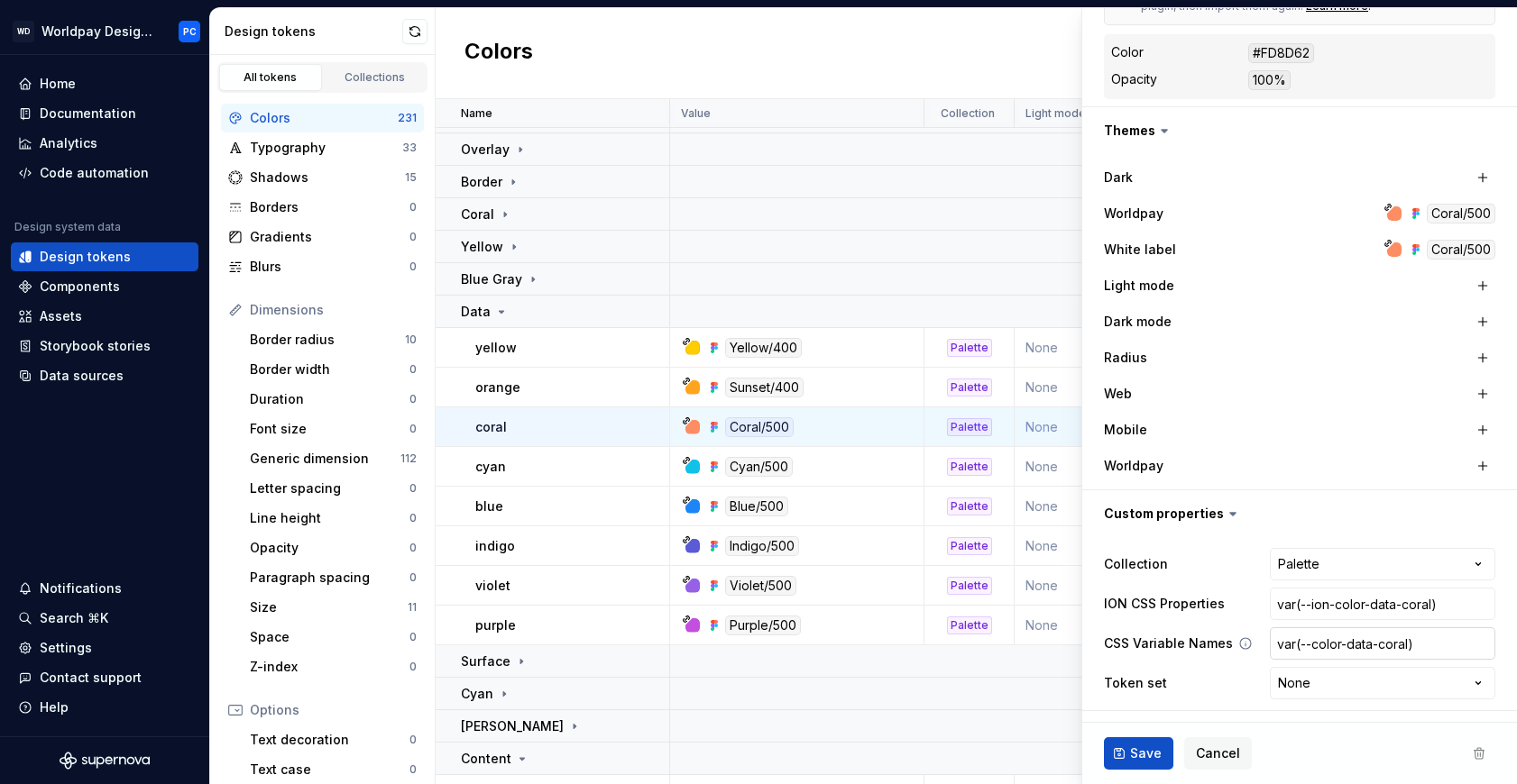
click at [1349, 647] on input "var(--color-data-coral)" at bounding box center [1383, 644] width 226 height 33
type textarea "*"
